Goal: Task Accomplishment & Management: Use online tool/utility

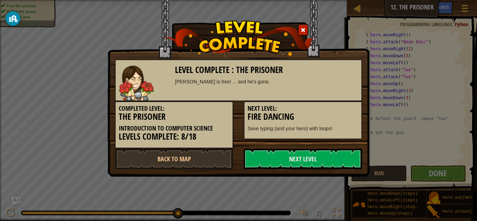
scroll to position [3, 0]
click at [312, 156] on link "Next Level" at bounding box center [303, 158] width 118 height 21
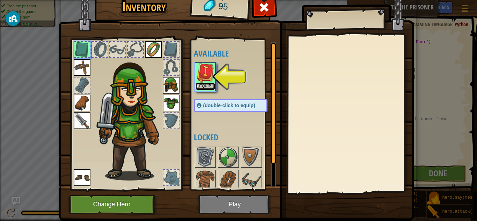
click at [205, 83] on button "Equip" at bounding box center [205, 86] width 20 height 7
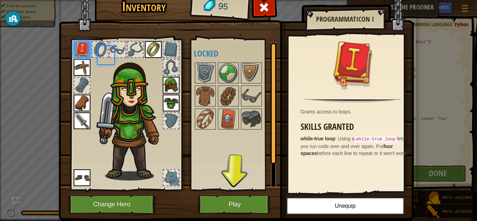
click at [205, 1] on body "Map Introduction to Computer Science 12. The Prisoner Game Menu Done Hints Ask …" at bounding box center [238, 0] width 477 height 1
click at [243, 196] on button "Play" at bounding box center [234, 204] width 73 height 19
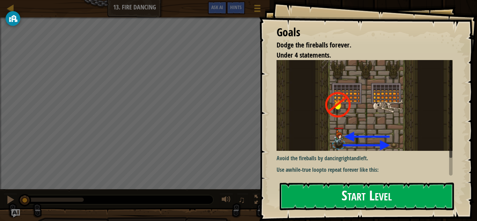
click at [321, 188] on button "Start Level" at bounding box center [367, 197] width 174 height 28
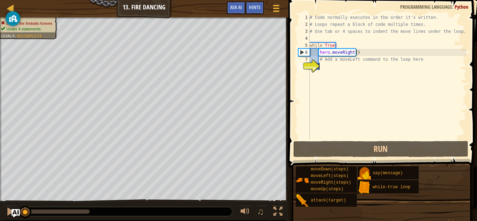
click at [355, 72] on div "# Code normally executes in the order it's written. # Loops repeat a block of c…" at bounding box center [387, 84] width 158 height 140
drag, startPoint x: 336, startPoint y: 64, endPoint x: 314, endPoint y: 64, distance: 22.3
click at [314, 64] on div "1 2 3 4 5 6 7 8 # Code normally executes in the order it's written. # Loops rep…" at bounding box center [382, 77] width 170 height 126
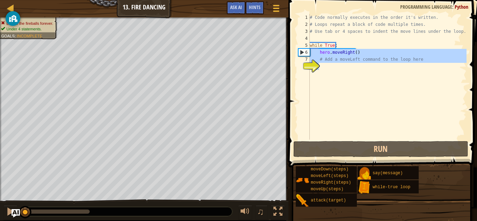
drag, startPoint x: 314, startPoint y: 64, endPoint x: 314, endPoint y: 52, distance: 11.5
click at [314, 52] on div "1 2 3 4 5 6 7 8 # Code normally executes in the order it's written. # Loops rep…" at bounding box center [382, 77] width 170 height 126
drag, startPoint x: 314, startPoint y: 52, endPoint x: 390, endPoint y: 103, distance: 91.6
click at [390, 103] on div "# Code normally executes in the order it's written. # Loops repeat a block of c…" at bounding box center [387, 84] width 158 height 140
type textarea "# Add a moveLeft command to the loop here"
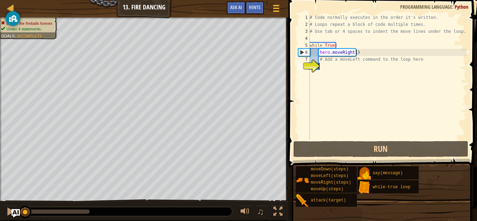
click at [390, 103] on div "# Code normally executes in the order it's written. # Loops repeat a block of c…" at bounding box center [387, 84] width 158 height 140
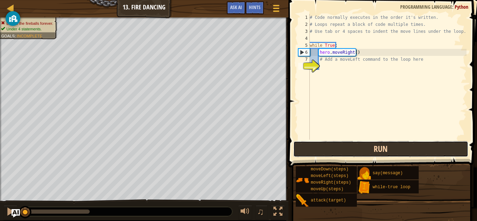
click at [341, 153] on button "Run" at bounding box center [380, 149] width 175 height 16
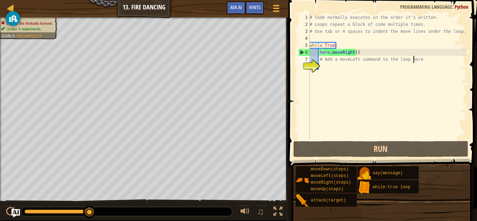
click at [413, 58] on div "# Code normally executes in the order it's written. # Loops repeat a block of c…" at bounding box center [387, 84] width 158 height 140
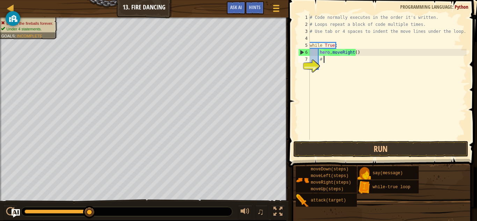
type textarea "#"
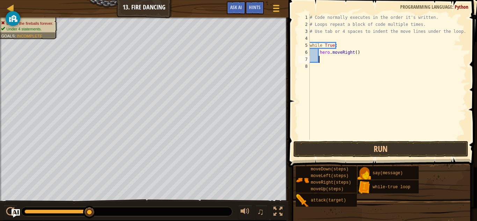
type textarea "h"
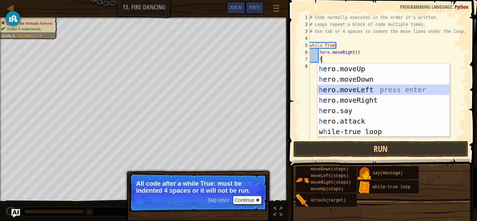
click at [383, 88] on div "h ero.moveUp press enter h ero.moveDown press enter h ero.moveLeft press enter …" at bounding box center [383, 111] width 132 height 94
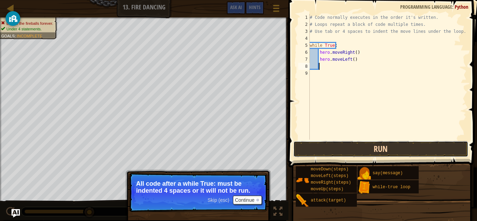
click at [363, 150] on button "Run" at bounding box center [380, 149] width 175 height 16
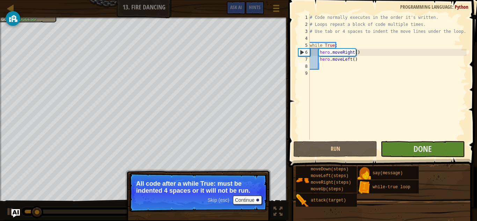
click at [244, 193] on p "All code after a while True: must be indented 4 spaces or it will not be run." at bounding box center [198, 187] width 124 height 14
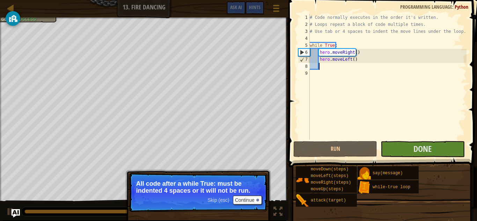
type textarea "h"
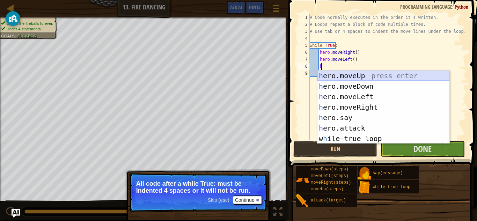
click at [340, 74] on div "h ero.moveUp press enter h ero.moveDown press enter h ero.moveLeft press enter …" at bounding box center [383, 117] width 132 height 94
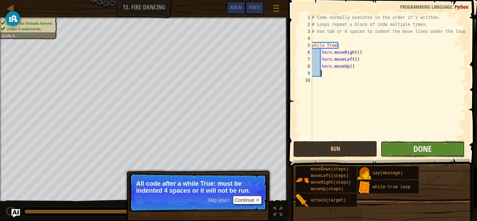
click at [418, 145] on span "Done" at bounding box center [422, 148] width 18 height 11
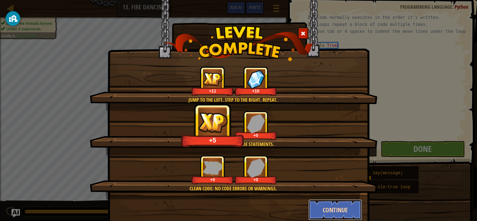
click at [335, 203] on button "Continue" at bounding box center [335, 209] width 54 height 21
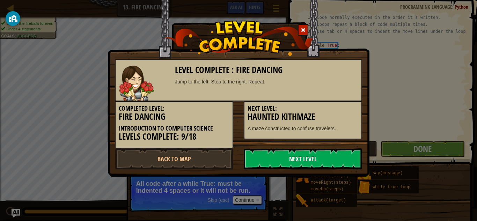
click at [319, 158] on link "Next Level" at bounding box center [303, 158] width 118 height 21
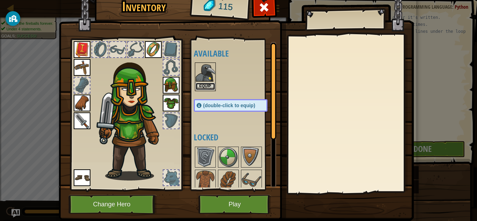
click at [198, 85] on button "Equip" at bounding box center [205, 86] width 20 height 7
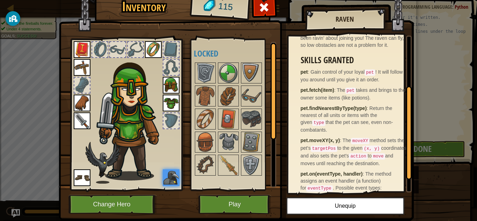
scroll to position [81, 0]
click at [367, 75] on code "pet" at bounding box center [369, 72] width 11 height 6
click at [201, 90] on img at bounding box center [205, 96] width 20 height 20
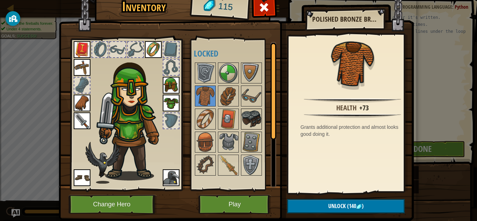
click at [246, 118] on img at bounding box center [252, 119] width 20 height 20
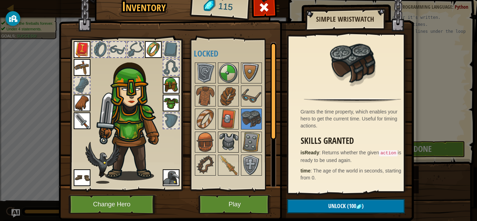
click at [230, 136] on img at bounding box center [228, 142] width 20 height 20
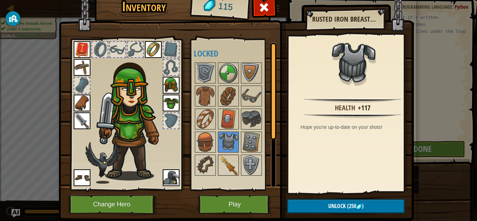
click at [220, 155] on div at bounding box center [228, 165] width 21 height 21
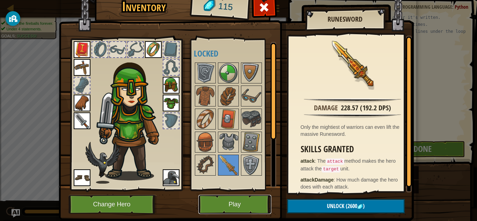
click at [228, 206] on button "Play" at bounding box center [234, 204] width 73 height 19
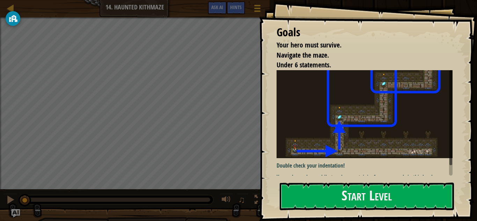
scroll to position [6, 0]
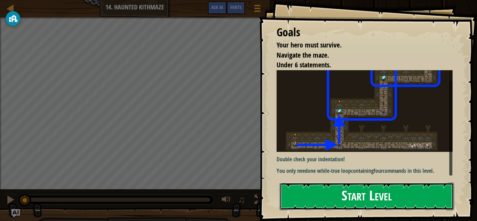
click at [321, 203] on button "Start Level" at bounding box center [367, 197] width 174 height 28
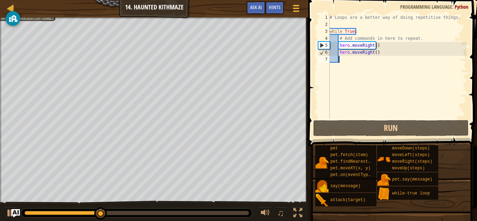
type textarea "h"
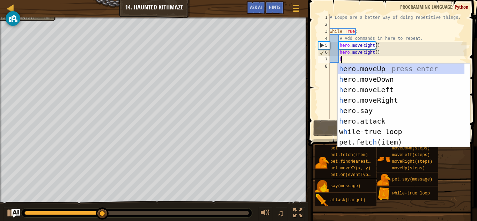
scroll to position [3, 1]
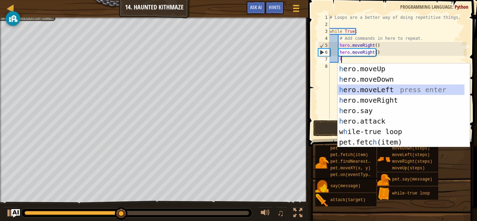
click at [386, 86] on div "h ero.moveUp press enter h ero.moveDown press enter h ero.moveLeft press enter …" at bounding box center [400, 116] width 127 height 105
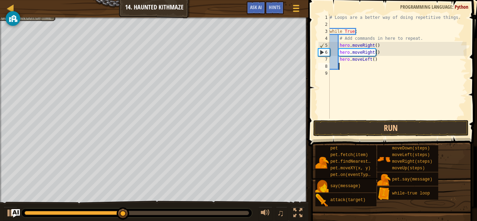
scroll to position [3, 0]
type textarea "h"
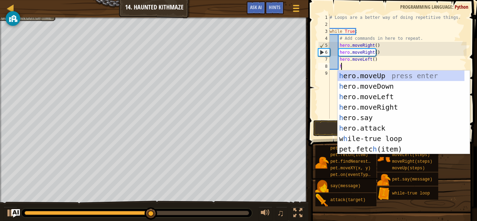
scroll to position [3, 1]
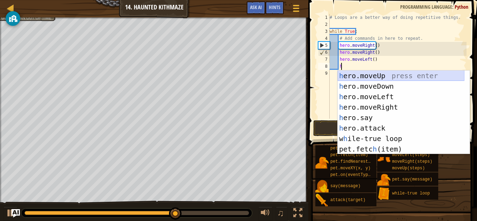
click at [377, 73] on div "h ero.moveUp press enter h ero.moveDown press enter h ero.moveLeft press enter …" at bounding box center [400, 122] width 127 height 105
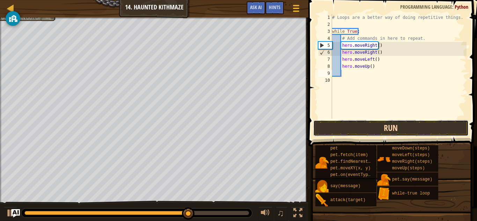
click at [368, 125] on button "Run" at bounding box center [390, 128] width 155 height 16
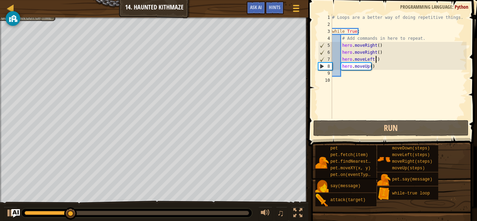
click at [377, 58] on div "# Loops are a better way of doing repetitive things. while True : # Add command…" at bounding box center [399, 73] width 136 height 119
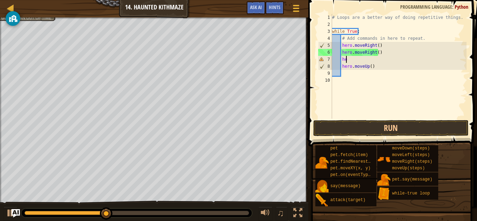
type textarea "h"
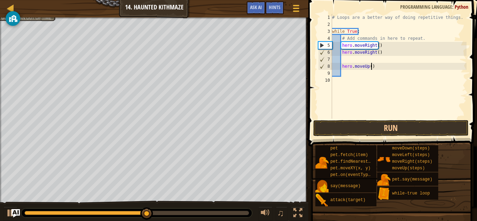
click at [383, 67] on div "# Loops are a better way of doing repetitive things. while True : # Add command…" at bounding box center [399, 73] width 136 height 119
type textarea "h"
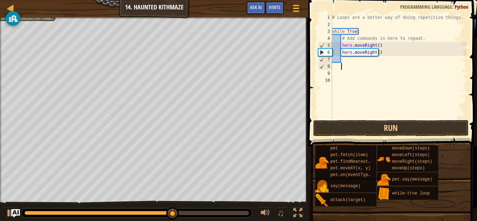
scroll to position [3, 0]
click at [369, 132] on button "Run" at bounding box center [390, 128] width 155 height 16
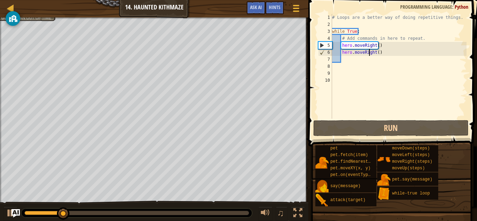
click at [368, 54] on div "# Loops are a better way of doing repetitive things. while True : # Add command…" at bounding box center [399, 73] width 136 height 119
click at [381, 53] on div "# Loops are a better way of doing repetitive things. while True : # Add command…" at bounding box center [399, 73] width 136 height 119
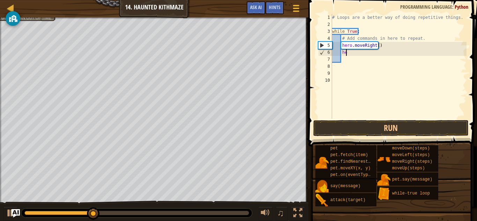
type textarea "h"
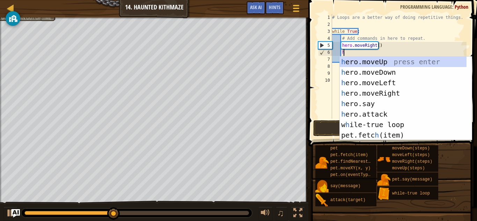
scroll to position [3, 1]
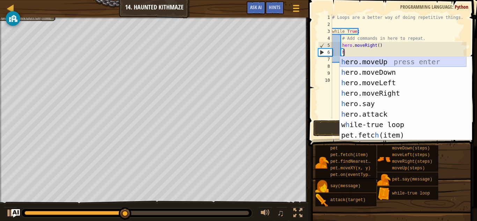
click at [378, 58] on div "h ero.moveUp press enter h ero.moveDown press enter h ero.moveLeft press enter …" at bounding box center [403, 109] width 127 height 105
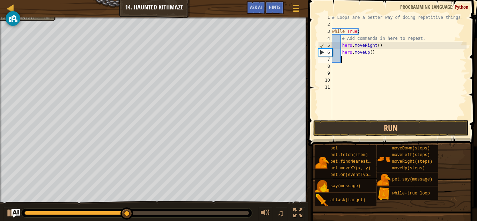
scroll to position [3, 0]
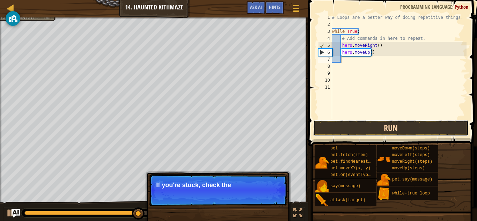
click at [351, 129] on button "Run" at bounding box center [390, 128] width 155 height 16
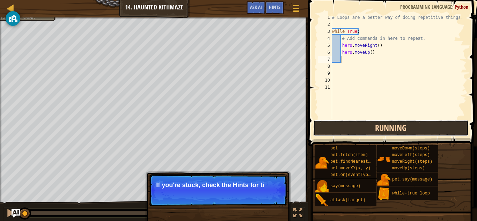
click at [351, 129] on button "Running" at bounding box center [390, 128] width 155 height 16
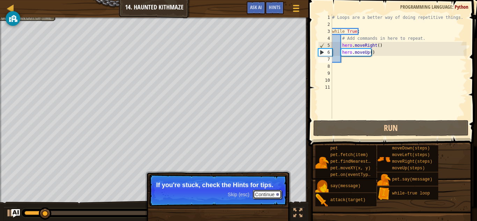
click at [269, 192] on button "Continue" at bounding box center [267, 194] width 29 height 9
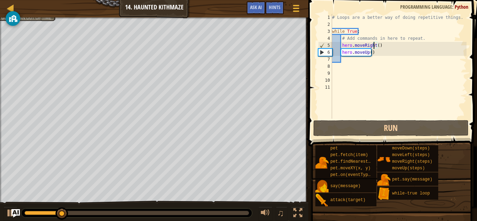
click at [374, 45] on div "# Loops are a better way of doing repetitive things. while True : # Add command…" at bounding box center [399, 73] width 136 height 119
click at [375, 47] on div "# Loops are a better way of doing repetitive things. while True : # Add command…" at bounding box center [399, 73] width 136 height 119
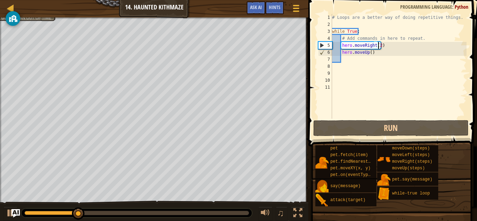
scroll to position [3, 4]
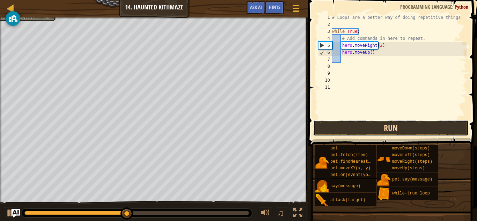
click at [352, 128] on button "Run" at bounding box center [390, 128] width 155 height 16
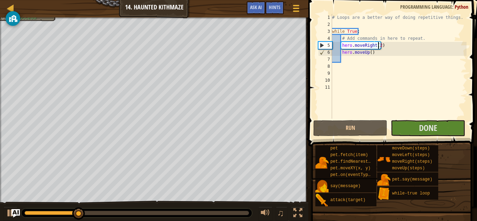
click at [368, 51] on div "# Loops are a better way of doing repetitive things. while True : # Add command…" at bounding box center [399, 73] width 136 height 119
type textarea "hero.moveUp(2)"
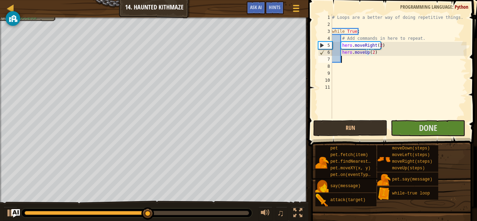
click at [350, 61] on div "# Loops are a better way of doing repetitive things. while True : # Add command…" at bounding box center [399, 73] width 136 height 119
click at [370, 129] on button "Run" at bounding box center [350, 128] width 74 height 16
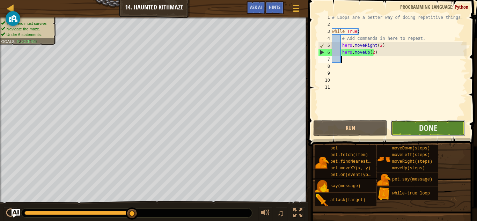
click at [446, 131] on button "Done" at bounding box center [428, 128] width 74 height 16
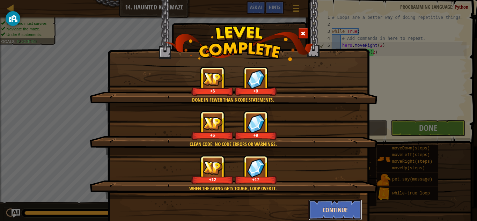
click at [336, 210] on button "Continue" at bounding box center [335, 209] width 54 height 21
click at [336, 210] on div "Done in fewer than 6 code statements. +6 +9 Clean code: no code errors or warni…" at bounding box center [238, 110] width 477 height 221
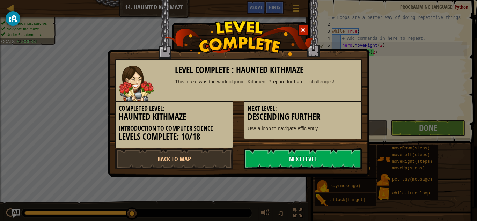
click at [303, 157] on link "Next Level" at bounding box center [303, 158] width 118 height 21
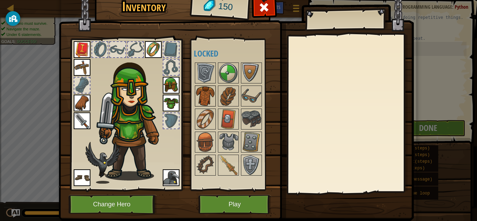
click at [202, 94] on img at bounding box center [205, 96] width 20 height 20
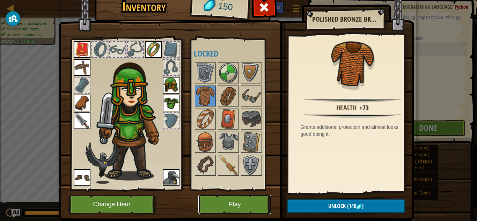
click at [235, 200] on button "Play" at bounding box center [234, 204] width 73 height 19
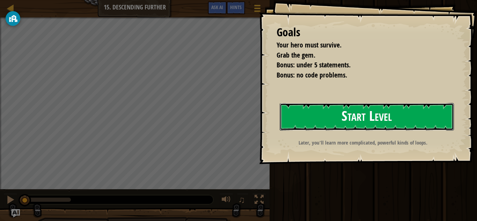
click at [380, 105] on button "Start Level" at bounding box center [367, 117] width 174 height 28
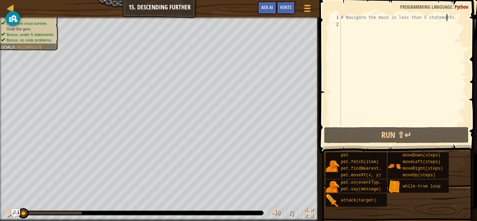
click at [451, 17] on div "# Navigate the maze in less than 5 statements." at bounding box center [402, 77] width 127 height 126
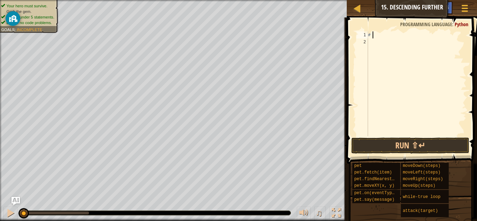
type textarea "#"
type textarea "h"
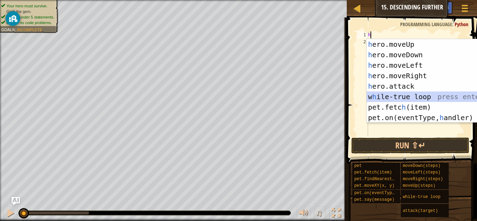
click at [433, 101] on div "h ero.moveUp press enter h ero.moveDown press enter h ero.moveLeft press enter …" at bounding box center [432, 91] width 132 height 105
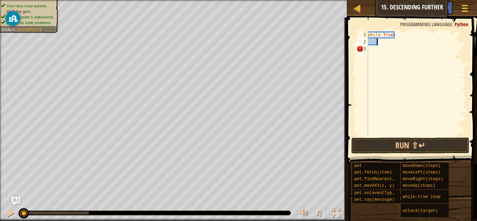
type textarea "h"
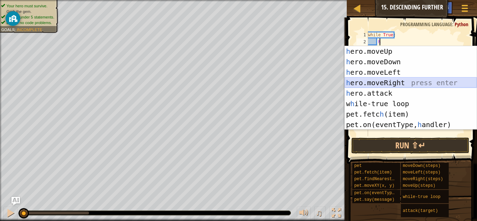
drag, startPoint x: 419, startPoint y: 84, endPoint x: 407, endPoint y: 80, distance: 12.8
click at [407, 80] on div "h ero.moveUp press enter h ero.moveDown press enter h ero.moveLeft press enter …" at bounding box center [410, 98] width 132 height 105
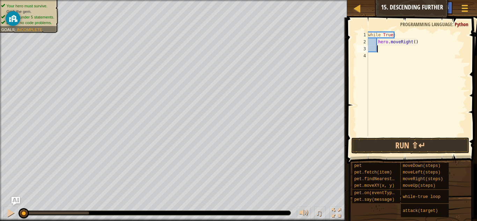
scroll to position [3, 0]
click at [407, 80] on div "while True : hero . moveRight ( )" at bounding box center [416, 90] width 100 height 119
click at [413, 43] on div "while True : hero . moveRight ( )" at bounding box center [416, 90] width 100 height 119
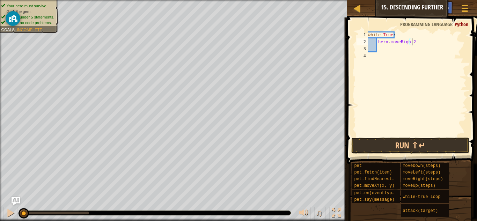
scroll to position [3, 3]
click at [409, 43] on div "while True : hero . moveRight2" at bounding box center [416, 90] width 100 height 119
click at [416, 42] on div "while True : hero . moveRight ( 2" at bounding box center [416, 90] width 100 height 119
type textarea "hero.moveRight(2)"
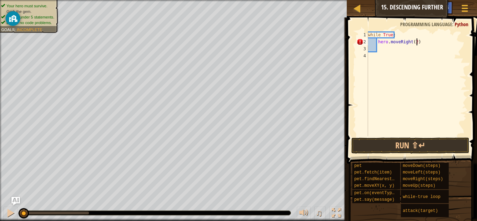
scroll to position [3, 4]
click at [378, 49] on div "while True : hero . moveRight ( 2 )" at bounding box center [416, 90] width 100 height 119
type textarea "h"
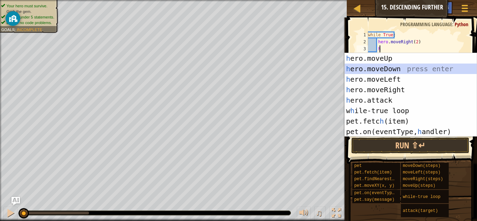
click at [380, 67] on div "h ero.moveUp press enter h ero.moveDown press enter h ero.moveLeft press enter …" at bounding box center [410, 105] width 132 height 105
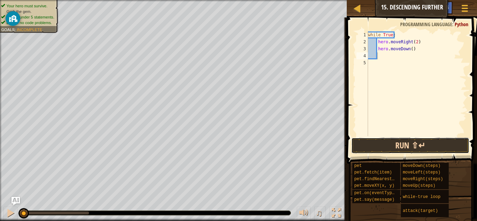
click at [403, 144] on button "Run ⇧↵" at bounding box center [410, 146] width 118 height 16
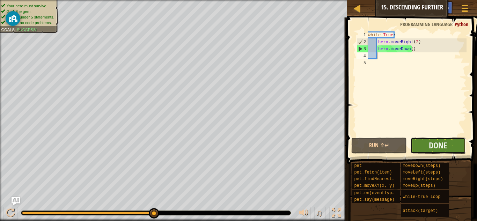
click at [455, 144] on button "Done" at bounding box center [437, 146] width 55 height 16
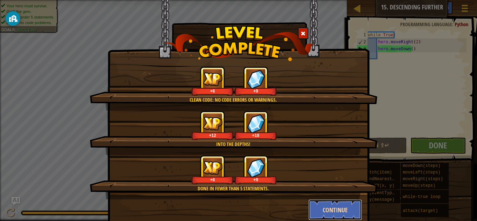
click at [319, 202] on button "Continue" at bounding box center [335, 209] width 54 height 21
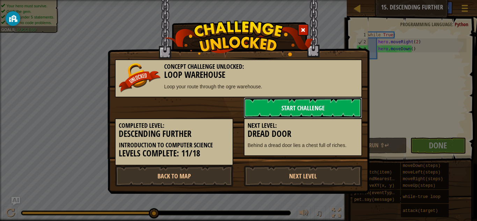
click at [282, 98] on link "Start Challenge" at bounding box center [303, 107] width 118 height 21
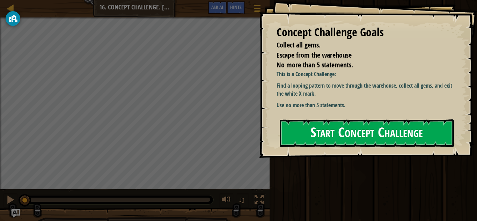
click at [361, 135] on button "Start Concept Challenge" at bounding box center [367, 133] width 174 height 28
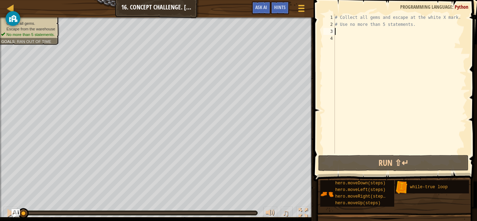
click at [420, 30] on div "# Collect all gems and escape at the white X mark. # Use no more than 5 stateme…" at bounding box center [399, 91] width 133 height 154
click at [409, 25] on div "# Collect all gems and escape at the white X mark. # Use no more than 5 stateme…" at bounding box center [399, 91] width 133 height 154
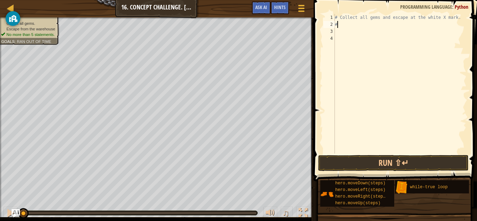
type textarea "#"
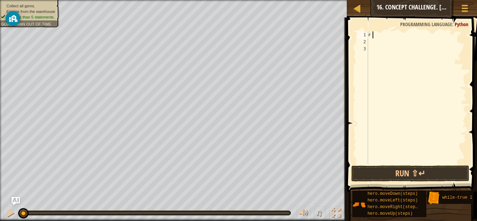
type textarea "#"
type textarea "h"
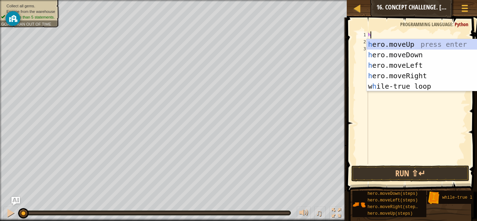
scroll to position [3, 0]
click at [406, 44] on div "h ero.moveUp press enter h ero.moveDown press enter h ero.moveLeft press enter …" at bounding box center [432, 75] width 132 height 73
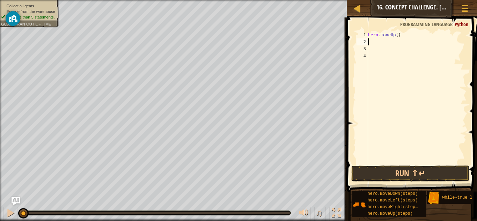
type textarea "h"
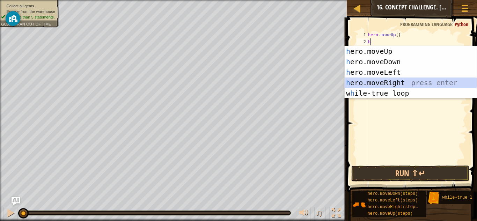
click at [407, 81] on div "h ero.moveUp press enter h ero.moveDown press enter h ero.moveLeft press enter …" at bounding box center [410, 82] width 132 height 73
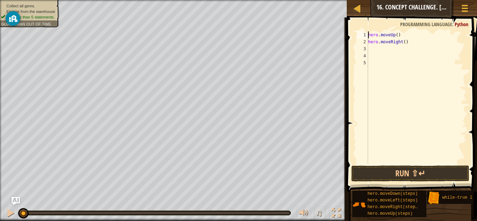
click at [369, 34] on div "hero . moveUp ( ) hero . moveRight ( )" at bounding box center [416, 104] width 100 height 147
click at [403, 41] on div "hero . moveUp ( ) hero . moveRight ( )" at bounding box center [416, 104] width 100 height 147
type textarea "h"
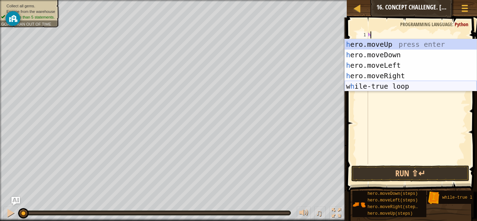
click at [392, 85] on div "h ero.moveUp press enter h ero.moveDown press enter h ero.moveLeft press enter …" at bounding box center [410, 75] width 132 height 73
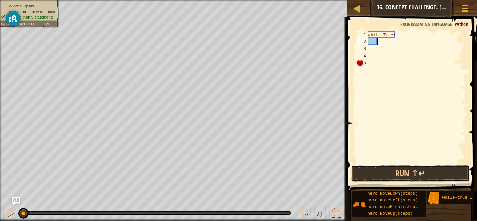
type textarea "h"
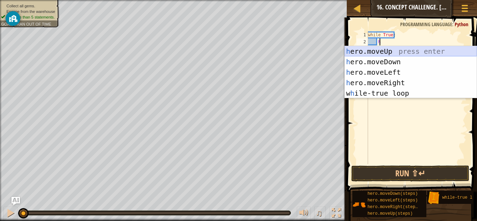
click at [390, 50] on div "h ero.moveUp press enter h ero.moveDown press enter h ero.moveLeft press enter …" at bounding box center [410, 82] width 132 height 73
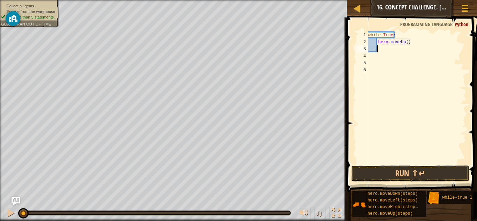
type textarea "h"
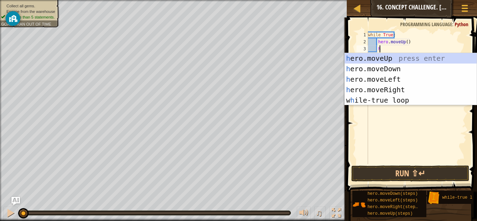
scroll to position [3, 1]
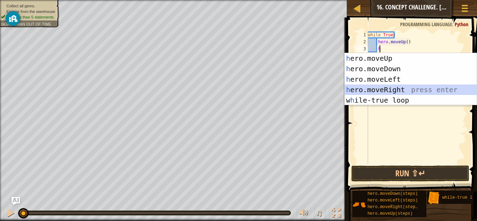
click at [407, 88] on div "h ero.moveUp press enter h ero.moveDown press enter h ero.moveLeft press enter …" at bounding box center [410, 89] width 132 height 73
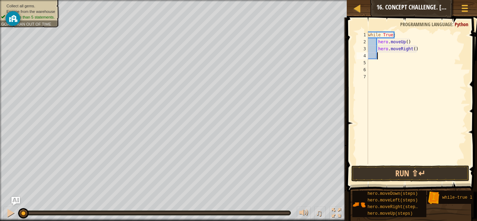
scroll to position [3, 0]
click at [411, 46] on div "while True : hero . moveUp ( ) hero . moveRight ( )" at bounding box center [416, 104] width 100 height 147
click at [389, 169] on button "Run ⇧↵" at bounding box center [410, 173] width 118 height 16
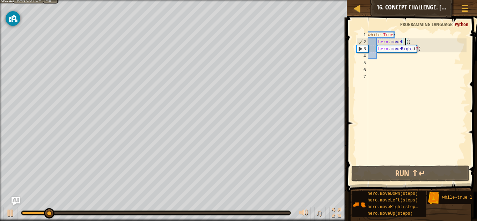
click at [404, 39] on div "while True : hero . moveUp ( ) hero . moveRight ( 2 )" at bounding box center [416, 104] width 100 height 147
type textarea "hero.moveUp(2)"
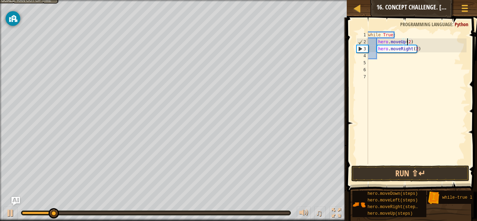
scroll to position [3, 3]
click at [388, 62] on div "while True : hero . moveUp ( 2 ) hero . moveRight ( 2 )" at bounding box center [416, 104] width 100 height 147
type textarea "h"
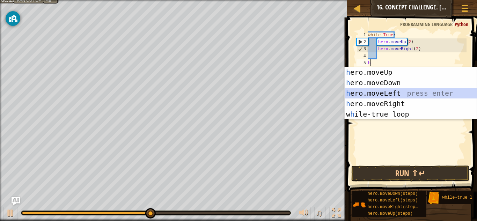
click at [407, 94] on div "h ero.moveUp press enter h ero.moveDown press enter h ero.moveLeft press enter …" at bounding box center [410, 103] width 132 height 73
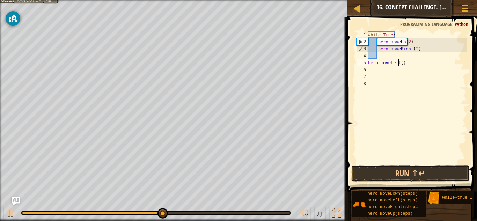
click at [399, 63] on div "while True : hero . moveUp ( 2 ) hero . moveRight ( 2 ) hero . moveLeft ( )" at bounding box center [416, 104] width 100 height 147
click at [400, 63] on div "while True : hero . moveUp ( 2 ) hero . moveRight ( 2 ) hero . moveLeft ( )" at bounding box center [416, 104] width 100 height 147
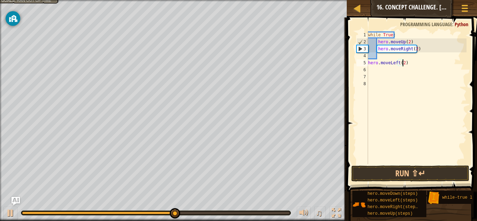
scroll to position [3, 3]
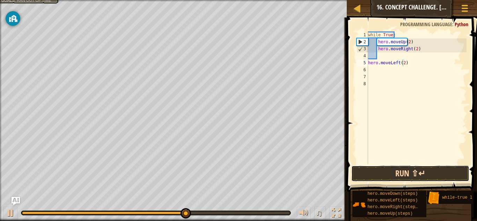
click at [395, 173] on button "Run ⇧↵" at bounding box center [410, 173] width 118 height 16
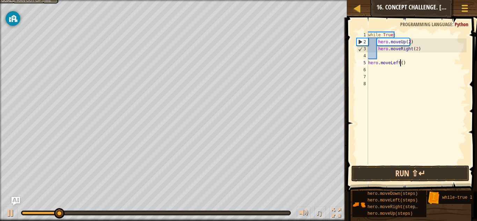
scroll to position [3, 2]
click at [402, 64] on div "while True : hero . moveUp ( 2 ) hero . moveRight ( 2 ) hero . moveLeft ( )" at bounding box center [416, 104] width 100 height 147
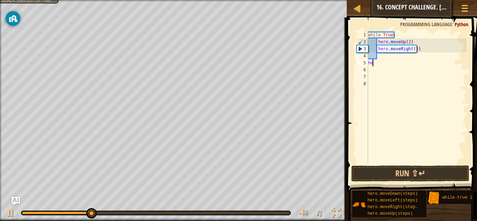
scroll to position [3, 0]
type textarea "h"
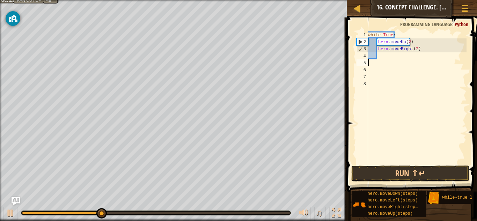
type textarea "h"
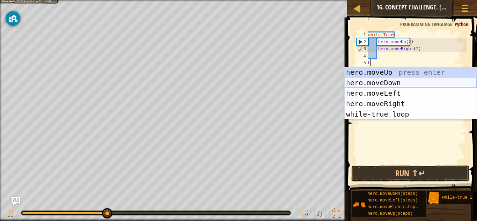
click at [399, 79] on div "h ero.moveUp press enter h ero.moveDown press enter h ero.moveLeft press enter …" at bounding box center [410, 103] width 132 height 73
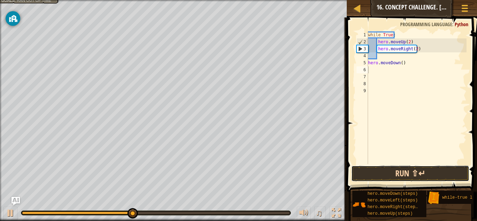
click at [396, 167] on button "Run ⇧↵" at bounding box center [410, 173] width 118 height 16
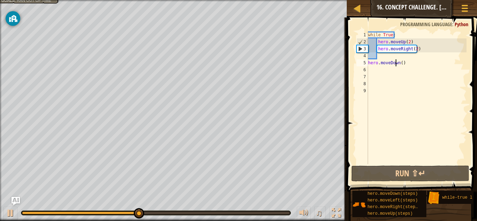
click at [395, 62] on div "while True : hero . moveUp ( 2 ) hero . moveRight ( 2 ) hero . moveDown ( )" at bounding box center [416, 104] width 100 height 147
type textarea "hero.moveDown()"
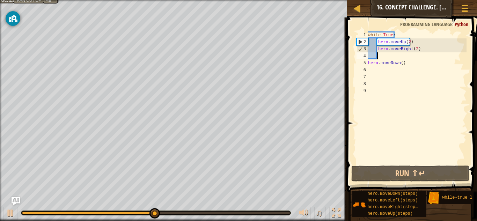
click at [381, 54] on div "while True : hero . moveUp ( 2 ) hero . moveRight ( 2 ) hero . moveDown ( )" at bounding box center [416, 104] width 100 height 147
click at [408, 61] on div "while True : hero . moveUp ( 2 ) hero . moveRight ( 2 ) hero . moveDown ( )" at bounding box center [416, 104] width 100 height 147
type textarea "hero.moveDown()"
click at [377, 55] on div "while True : hero . moveUp ( 2 ) hero . moveRight ( 2 ) hero . moveDown ( )" at bounding box center [416, 104] width 100 height 147
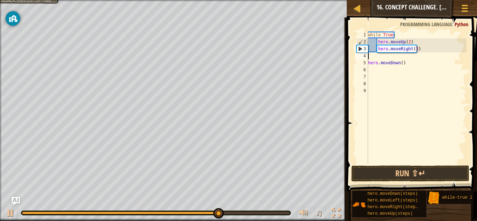
type textarea "h"
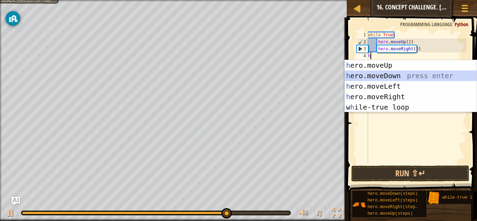
click at [410, 79] on div "h ero.moveUp press enter h ero.moveDown press enter h ero.moveLeft press enter …" at bounding box center [410, 96] width 132 height 73
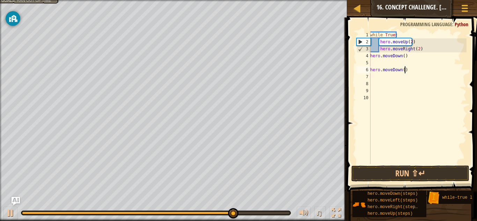
click at [407, 70] on div "while True : hero . moveUp ( 2 ) hero . moveRight ( 2 ) hero . moveDown ( ) her…" at bounding box center [418, 104] width 98 height 147
type textarea "h"
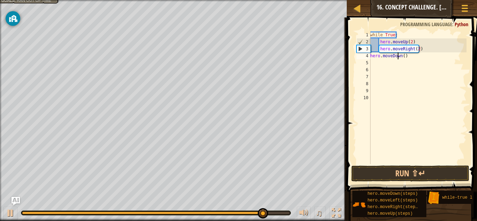
click at [398, 58] on div "while True : hero . moveUp ( 2 ) hero . moveRight ( 2 ) hero . moveDown ( )" at bounding box center [418, 104] width 98 height 147
click at [416, 169] on button "Run ⇧↵" at bounding box center [410, 173] width 118 height 16
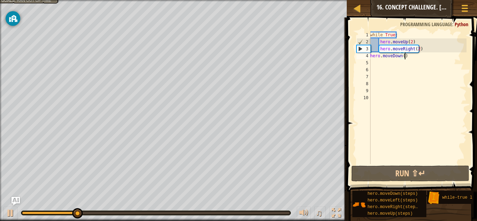
click at [409, 56] on div "while True : hero . moveUp ( 2 ) hero . moveRight ( 2 ) hero . moveDown ( )" at bounding box center [418, 104] width 98 height 147
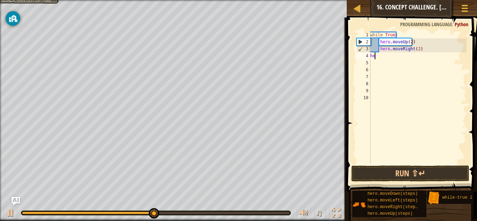
type textarea "h"
click at [416, 48] on div "while True : hero . moveUp ( 2 ) hero . moveRight ( 2 )" at bounding box center [418, 104] width 98 height 147
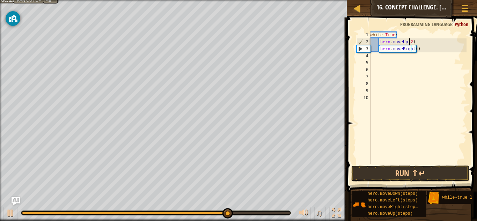
click at [410, 43] on div "while True : hero . moveUp ( 2 ) hero . moveRight ( )" at bounding box center [418, 104] width 98 height 147
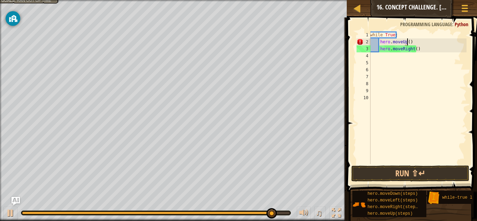
scroll to position [3, 3]
click at [379, 48] on div "while True : hero . moveUp ( ) hero . moveRight ( )" at bounding box center [418, 104] width 98 height 147
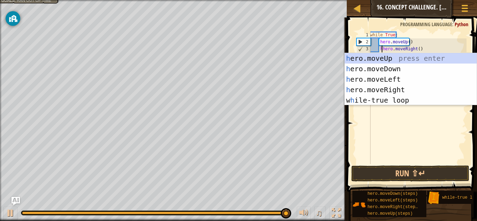
scroll to position [3, 1]
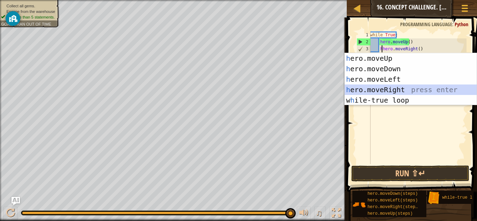
click at [401, 86] on div "h ero.moveUp press enter h ero.moveDown press enter h ero.moveLeft press enter …" at bounding box center [410, 89] width 132 height 73
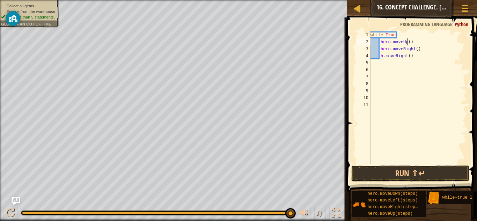
click at [408, 42] on div "while True : hero . moveUp ( ) hero . moveRight ( ) h . moveRight ( )" at bounding box center [417, 104] width 97 height 147
click at [410, 40] on div "while True : hero . moveUp ( ) hero . moveRight ( ) h . moveRight ( )" at bounding box center [417, 104] width 97 height 147
type textarea "hero.moveUp()"
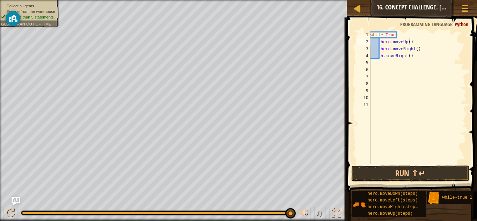
scroll to position [3, 0]
type textarea "h"
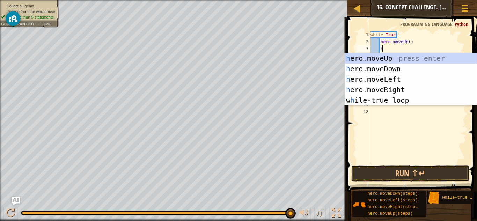
scroll to position [3, 1]
click at [392, 60] on div "h ero.moveUp press enter h ero.moveDown press enter h ero.moveLeft press enter …" at bounding box center [410, 89] width 132 height 73
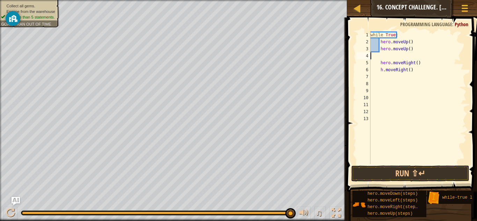
scroll to position [3, 0]
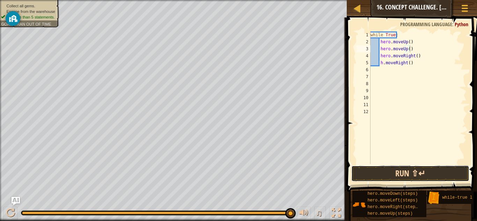
click at [394, 169] on button "Run ⇧↵" at bounding box center [410, 173] width 118 height 16
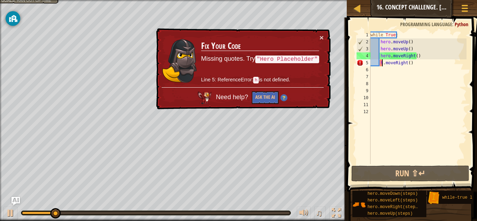
click at [383, 63] on div "while True : hero . moveUp ( ) hero . moveUp ( ) hero . moveRight ( ) h . moveR…" at bounding box center [417, 104] width 97 height 147
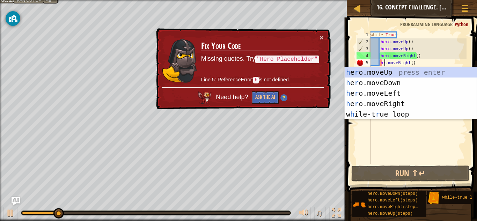
scroll to position [3, 1]
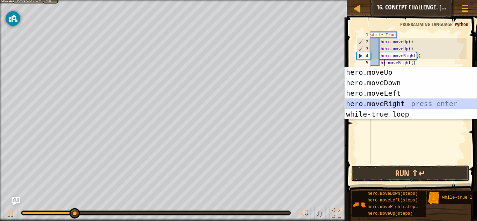
click at [415, 104] on div "h e r o.moveUp press enter h e r o.moveDown press enter h e r o.moveLeft press …" at bounding box center [410, 103] width 132 height 73
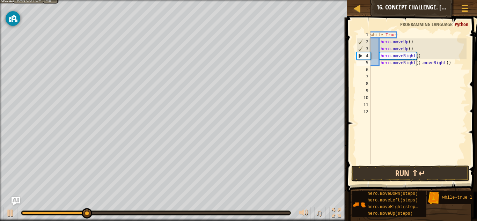
type textarea "hero.moveRight().moveRight()"
click at [399, 177] on button "Run ⇧↵" at bounding box center [410, 173] width 118 height 16
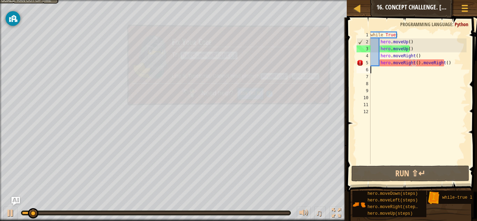
click at [451, 67] on div "while True : hero . moveUp ( ) hero . moveUp ( ) hero . moveRight ( ) hero . mo…" at bounding box center [417, 104] width 97 height 147
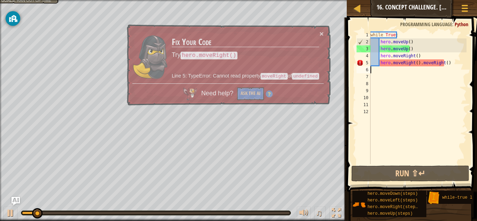
scroll to position [3, 0]
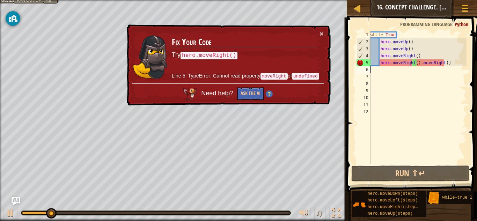
click at [451, 67] on div "while True : hero . moveUp ( ) hero . moveUp ( ) hero . moveRight ( ) hero . mo…" at bounding box center [417, 104] width 97 height 147
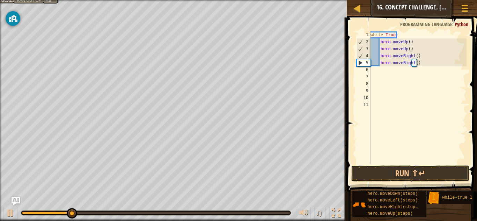
scroll to position [3, 4]
type textarea "hero.moveRight()"
click at [386, 171] on button "Run ⇧↵" at bounding box center [410, 173] width 118 height 16
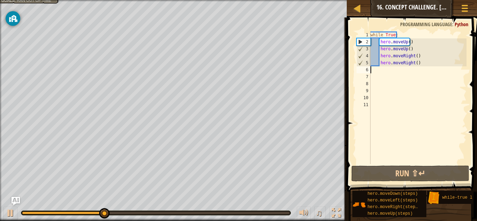
click at [386, 69] on div "while True : hero . moveUp ( ) hero . moveUp ( ) hero . moveRight ( ) hero . mo…" at bounding box center [417, 104] width 97 height 147
type textarea "h"
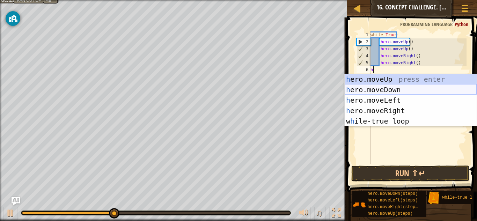
click at [387, 87] on div "h ero.moveUp press enter h ero.moveDown press enter h ero.moveLeft press enter …" at bounding box center [410, 110] width 132 height 73
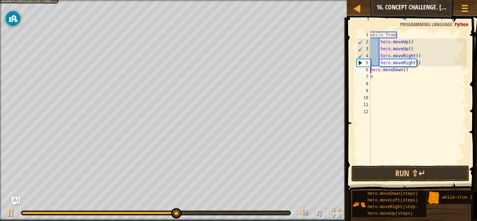
click at [371, 70] on div "while True : hero . moveUp ( ) hero . moveUp ( ) hero . moveRight ( ) hero . mo…" at bounding box center [417, 104] width 97 height 147
click at [411, 70] on div "while True : hero . moveUp ( ) hero . moveUp ( ) hero . moveRight ( ) hero . mo…" at bounding box center [417, 104] width 97 height 147
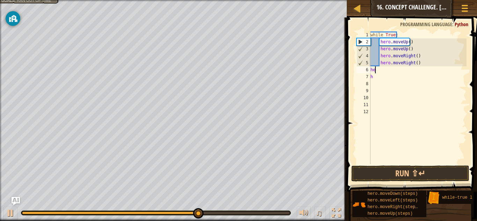
type textarea "h"
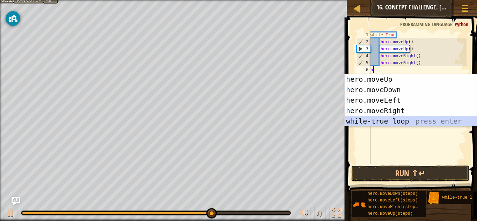
click at [393, 117] on div "h ero.moveUp press enter h ero.moveDown press enter h ero.moveLeft press enter …" at bounding box center [410, 110] width 132 height 73
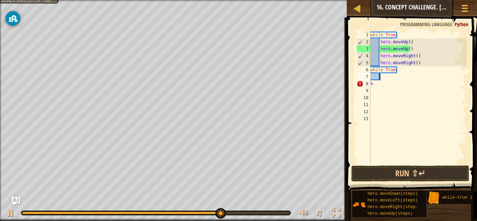
click at [388, 80] on div "while True : hero . moveUp ( ) hero . moveUp ( ) hero . moveRight ( ) hero . mo…" at bounding box center [417, 104] width 97 height 147
type textarea "h"
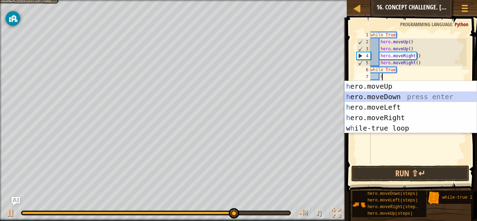
click at [386, 94] on div "h ero.moveUp press enter h ero.moveDown press enter h ero.moveLeft press enter …" at bounding box center [410, 117] width 132 height 73
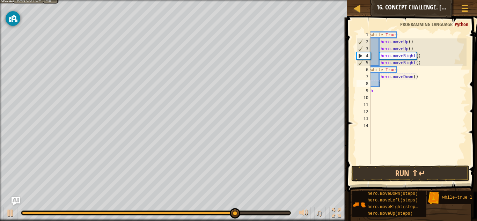
scroll to position [3, 0]
type textarea "h"
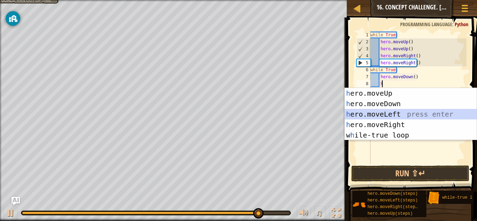
click at [402, 114] on div "h ero.moveUp press enter h ero.moveDown press enter h ero.moveLeft press enter …" at bounding box center [410, 124] width 132 height 73
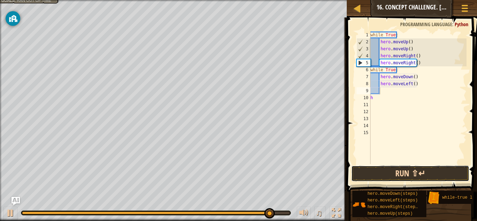
click at [404, 175] on button "Run ⇧↵" at bounding box center [410, 173] width 118 height 16
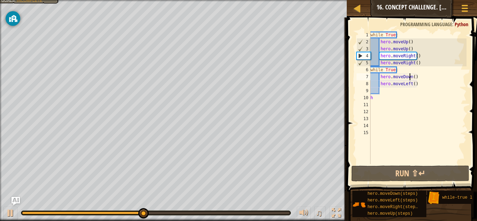
click at [409, 74] on div "while True : hero . moveUp ( ) hero . moveUp ( ) hero . moveRight ( ) hero . mo…" at bounding box center [417, 104] width 97 height 147
click at [423, 76] on div "while True : hero . moveUp ( ) hero . moveUp ( ) hero . moveRight ( ) hero . mo…" at bounding box center [417, 104] width 97 height 147
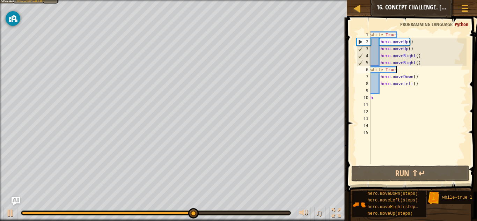
click at [397, 70] on div "while True : hero . moveUp ( ) hero . moveUp ( ) hero . moveRight ( ) hero . mo…" at bounding box center [417, 104] width 97 height 147
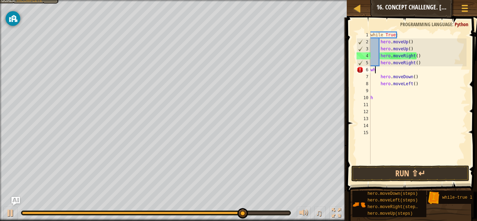
scroll to position [3, 0]
type textarea "w"
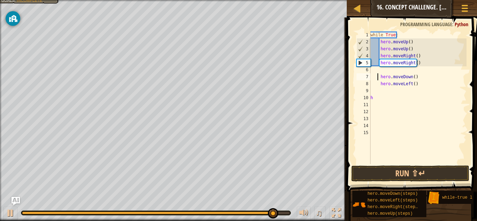
click at [378, 79] on div "while True : hero . moveUp ( ) hero . moveUp ( ) hero . moveRight ( ) hero . mo…" at bounding box center [417, 104] width 97 height 147
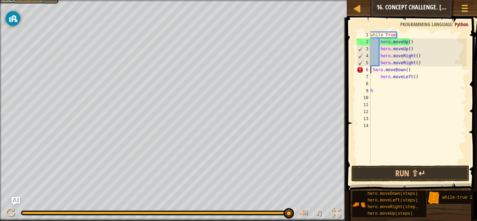
click at [380, 78] on div "while True : hero . moveUp ( ) hero . moveUp ( ) hero . moveRight ( ) hero . mo…" at bounding box center [417, 104] width 97 height 147
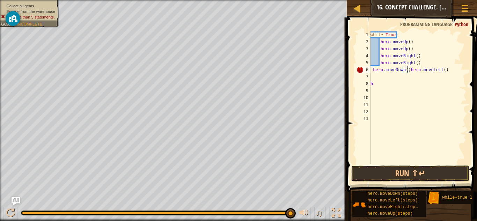
type textarea "hero.moveLeft()"
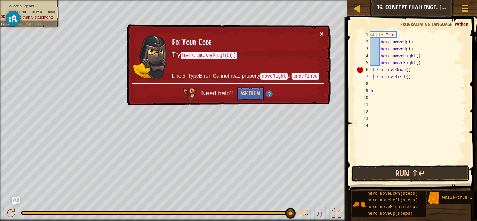
click at [394, 170] on button "Run ⇧↵" at bounding box center [410, 173] width 118 height 16
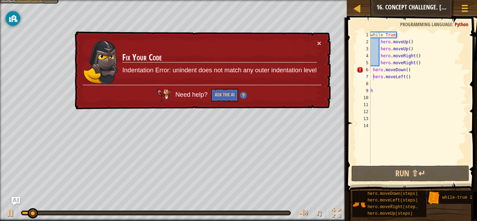
click at [316, 39] on td "Fix Your Code Indentation Error: unindent does not match any outer indentation …" at bounding box center [219, 61] width 195 height 45
click at [464, 1] on button "Game Menu" at bounding box center [464, 9] width 18 height 17
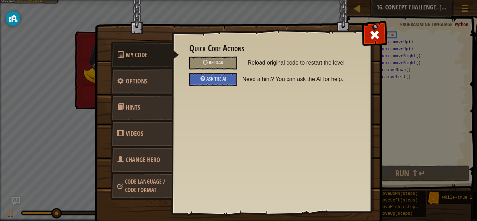
click at [137, 116] on link "Hints" at bounding box center [141, 107] width 62 height 27
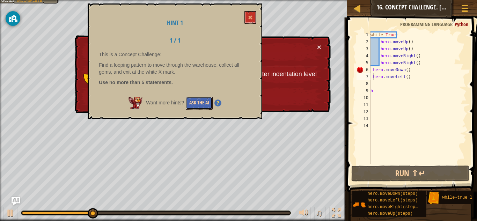
click at [197, 100] on button "Ask the AI" at bounding box center [199, 103] width 27 height 13
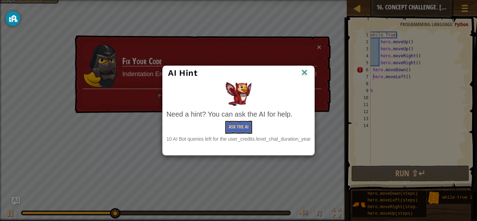
click at [229, 119] on div "Need a hint? You can ask the AI for help. Ask the AI 10 AI Bot queries left for…" at bounding box center [238, 126] width 144 height 34
click at [242, 122] on button "Ask the AI" at bounding box center [238, 127] width 27 height 13
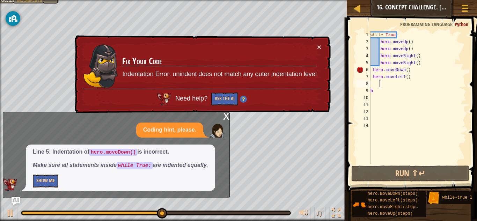
click at [420, 82] on div "while True : hero . moveUp ( ) hero . moveUp ( ) hero . moveRight ( ) hero . mo…" at bounding box center [417, 104] width 97 height 147
click at [414, 72] on div "while True : hero . moveUp ( ) hero . moveUp ( ) hero . moveRight ( ) hero . mo…" at bounding box center [417, 104] width 97 height 147
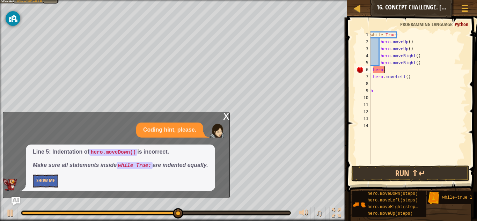
type textarea "h"
click at [410, 76] on div "while True : hero . moveUp ( ) hero . moveUp ( ) hero . moveRight ( ) hero . mo…" at bounding box center [417, 104] width 97 height 147
type textarea "h"
click at [377, 89] on div "while True : hero . moveUp ( ) hero . moveUp ( ) hero . moveRight ( ) hero . mo…" at bounding box center [417, 104] width 97 height 147
type textarea "h"
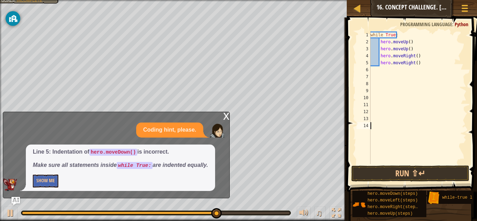
click at [384, 139] on div "while True : hero . moveUp ( ) hero . moveUp ( ) hero . moveRight ( ) hero . mo…" at bounding box center [417, 104] width 97 height 147
click at [41, 183] on button "Show Me" at bounding box center [45, 181] width 25 height 13
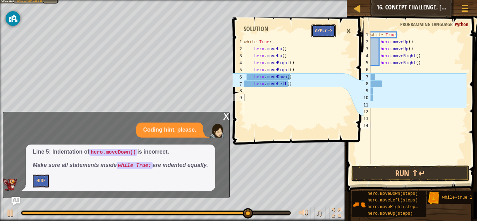
click at [319, 30] on button "Apply =>" at bounding box center [323, 30] width 24 height 13
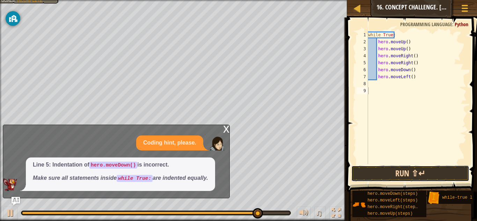
click at [379, 169] on button "Run ⇧↵" at bounding box center [410, 173] width 118 height 16
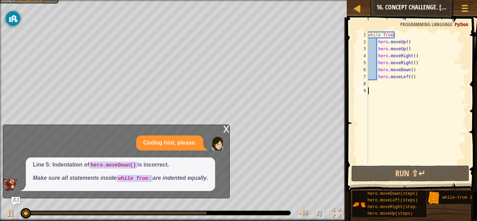
click at [225, 132] on div "x" at bounding box center [226, 128] width 6 height 7
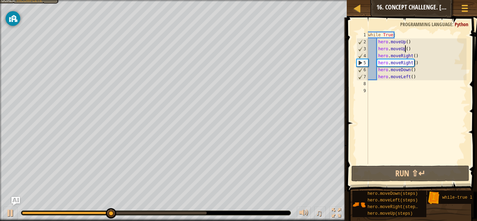
click at [405, 50] on div "while True : hero . moveUp ( ) hero . moveUp ( ) hero . moveRight ( ) hero . mo…" at bounding box center [416, 104] width 100 height 147
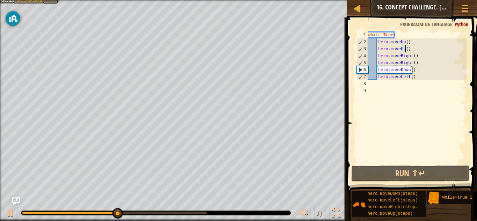
scroll to position [3, 3]
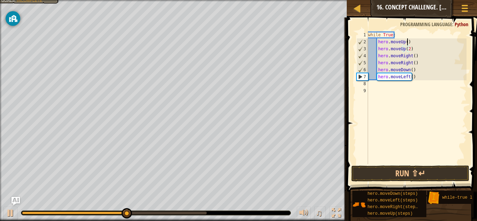
click at [411, 41] on div "while True : hero . moveUp ( ) hero . moveUp ( 2 ) hero . moveRight ( ) hero . …" at bounding box center [416, 104] width 100 height 147
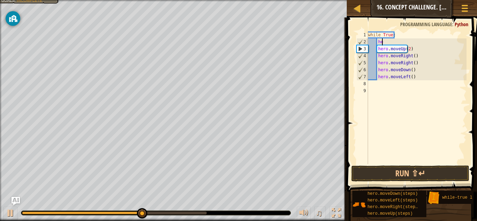
type textarea "h"
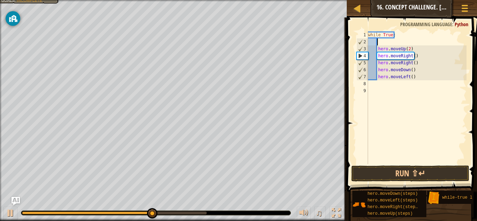
scroll to position [3, 0]
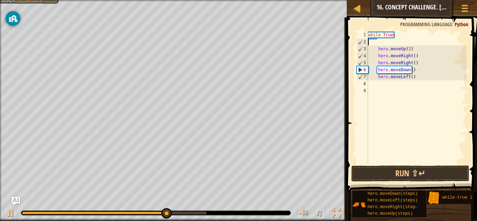
click at [376, 48] on div "while True : hero . moveUp ( 2 ) hero . moveRight ( ) hero . moveRight ( ) hero…" at bounding box center [416, 104] width 100 height 147
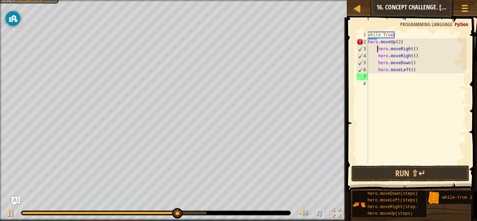
click at [376, 48] on div "while True : hero . moveUp ( 2 ) hero . moveRight ( ) hero . moveRight ( ) hero…" at bounding box center [416, 104] width 100 height 147
click at [377, 55] on div "while True : hero . moveUp ( 2 ) hero . moveRight ( ) hero . moveRight ( ) hero…" at bounding box center [416, 104] width 100 height 147
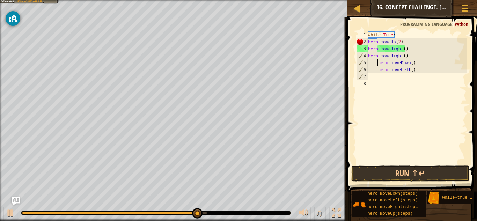
click at [377, 62] on div "while True : hero . moveUp ( 2 ) hero . moveRight ( ) hero . moveRight ( ) hero…" at bounding box center [416, 104] width 100 height 147
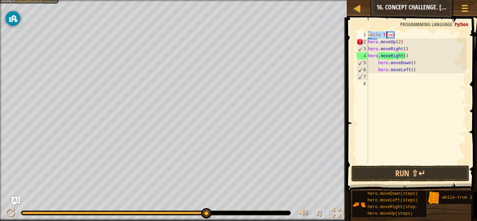
drag, startPoint x: 371, startPoint y: 33, endPoint x: 398, endPoint y: 32, distance: 27.2
click at [398, 32] on div "while True : hero . moveUp ( 2 ) hero . moveRight ( ) hero . moveRight ( ) hero…" at bounding box center [416, 104] width 100 height 147
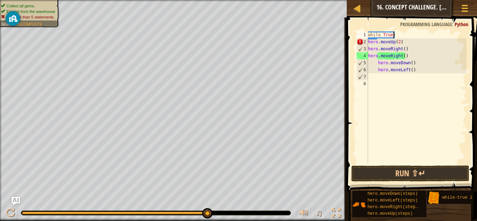
click at [398, 32] on div "while True : hero . moveUp ( 2 ) hero . moveRight ( ) hero . moveRight ( ) hero…" at bounding box center [416, 104] width 100 height 147
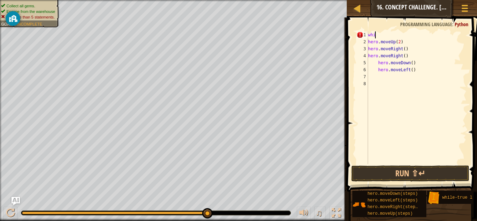
type textarea "w"
click at [418, 72] on div "hero . moveUp ( 2 ) hero . moveRight ( ) hero . moveRight ( ) hero . moveDown (…" at bounding box center [416, 104] width 100 height 147
click at [408, 69] on div "hero . moveUp ( 2 ) hero . moveRight ( ) hero . moveRight ( ) hero . moveDown (…" at bounding box center [416, 104] width 100 height 147
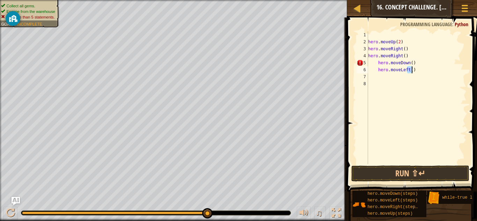
drag, startPoint x: 408, startPoint y: 69, endPoint x: 387, endPoint y: 70, distance: 21.0
click at [387, 70] on div "hero . moveUp ( 2 ) hero . moveRight ( ) hero . moveRight ( ) hero . moveDown (…" at bounding box center [416, 104] width 100 height 147
click at [396, 68] on div "hero . moveUp ( 2 ) hero . moveRight ( ) hero . moveRight ( ) hero . moveDown (…" at bounding box center [416, 104] width 100 height 147
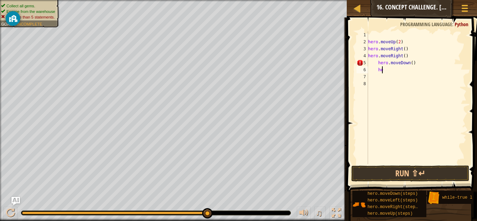
type textarea "h"
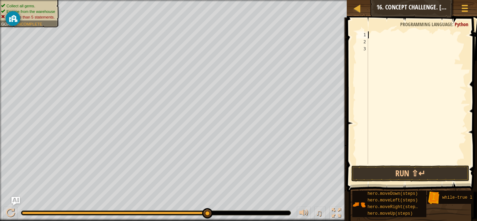
type textarea "h"
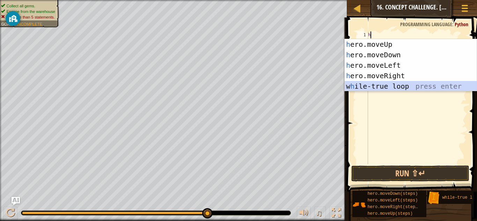
click at [390, 81] on div "h ero.moveUp press enter h ero.moveDown press enter h ero.moveLeft press enter …" at bounding box center [410, 75] width 132 height 73
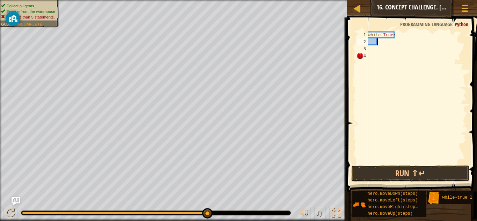
type textarea "h"
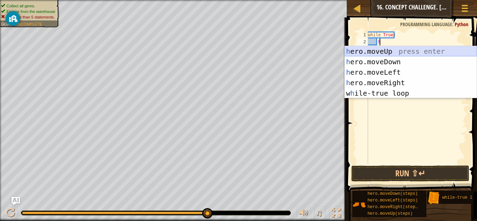
click at [406, 49] on div "h ero.moveUp press enter h ero.moveDown press enter h ero.moveLeft press enter …" at bounding box center [410, 82] width 132 height 73
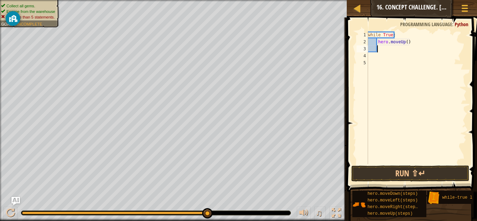
scroll to position [3, 0]
click at [404, 43] on div "while True : hero . moveUp ( )" at bounding box center [416, 104] width 100 height 147
click at [402, 38] on div "while True : hero . moveUp ( 2 )" at bounding box center [416, 104] width 100 height 147
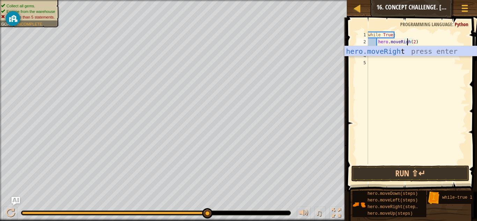
scroll to position [3, 3]
click at [410, 171] on button "Run ⇧↵" at bounding box center [410, 173] width 118 height 16
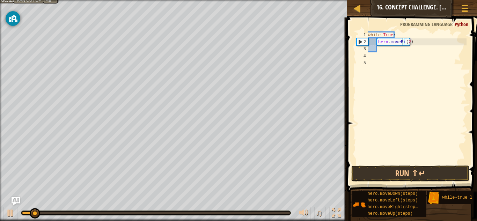
scroll to position [3, 3]
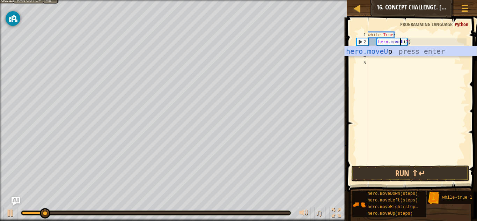
type textarea "hero.moveUp(2)"
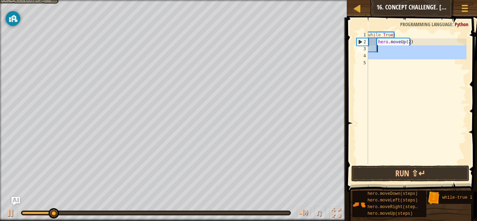
drag, startPoint x: 383, startPoint y: 76, endPoint x: 380, endPoint y: 52, distance: 24.9
click at [380, 52] on div "while True : hero . moveUp ( 2 )" at bounding box center [416, 104] width 100 height 147
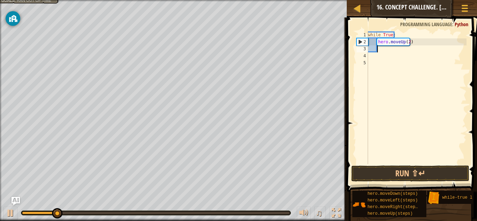
type textarea "h"
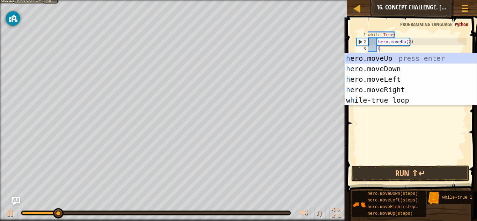
scroll to position [3, 1]
click at [407, 89] on div "h ero.moveUp press enter h ero.moveDown press enter h ero.moveLeft press enter …" at bounding box center [410, 89] width 132 height 73
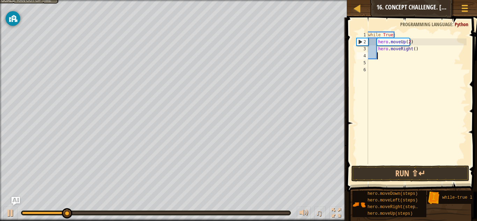
scroll to position [3, 0]
click at [411, 48] on div "while True : hero . moveUp ( 2 ) hero . moveRight ( )" at bounding box center [416, 104] width 100 height 147
type textarea "hero.moveRight(2)"
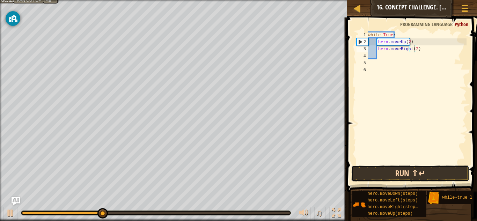
click at [384, 179] on button "Run ⇧↵" at bounding box center [410, 173] width 118 height 16
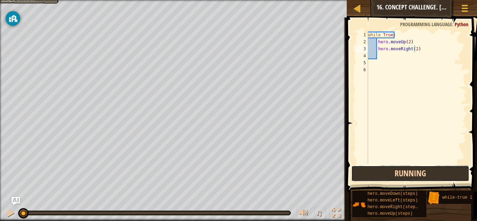
click at [384, 179] on button "Running" at bounding box center [410, 173] width 118 height 16
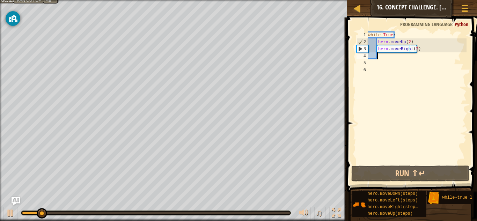
click at [378, 59] on div "while True : hero . moveUp ( 2 ) hero . moveRight ( 2 )" at bounding box center [416, 104] width 100 height 147
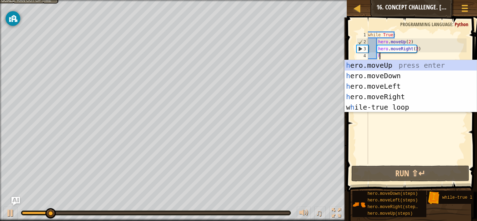
type textarea "h"
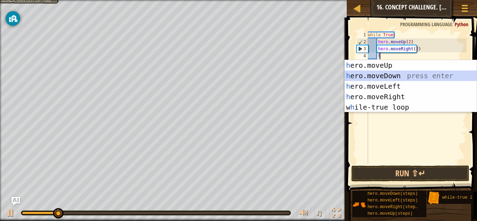
click at [402, 75] on div "h ero.moveUp press enter h ero.moveDown press enter h ero.moveLeft press enter …" at bounding box center [410, 96] width 132 height 73
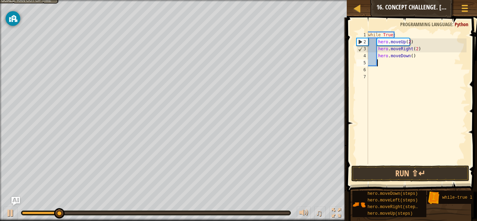
scroll to position [3, 0]
click at [408, 57] on div "while True : hero . moveUp ( 2 ) hero . moveRight ( 2 ) hero . moveDown ( )" at bounding box center [416, 104] width 100 height 147
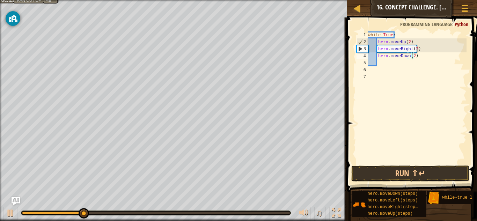
type textarea "hero.moveDown()"
click at [390, 65] on div "while True : hero . moveUp ( 2 ) hero . moveRight ( 2 ) hero . moveDown ( )" at bounding box center [416, 104] width 100 height 147
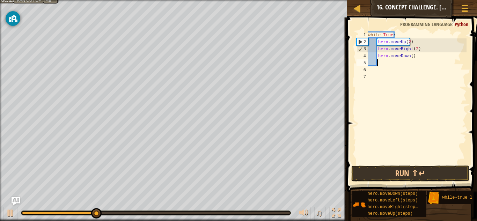
type textarea "h"
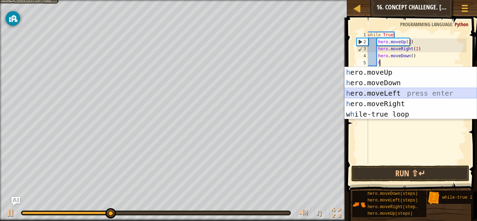
drag, startPoint x: 404, startPoint y: 94, endPoint x: 399, endPoint y: 89, distance: 7.4
click at [399, 89] on div "h ero.moveUp press enter h ero.moveDown press enter h ero.moveLeft press enter …" at bounding box center [410, 103] width 132 height 73
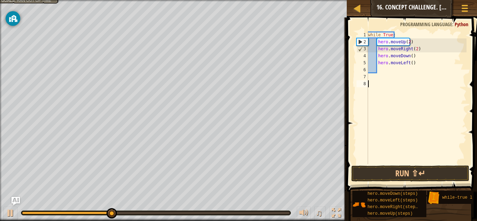
click at [399, 89] on div "while True : hero . moveUp ( 2 ) hero . moveRight ( 2 ) hero . moveDown ( ) her…" at bounding box center [416, 104] width 100 height 147
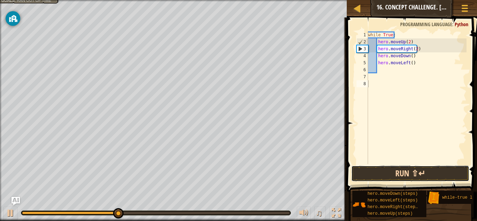
click at [383, 178] on button "Run ⇧↵" at bounding box center [410, 173] width 118 height 16
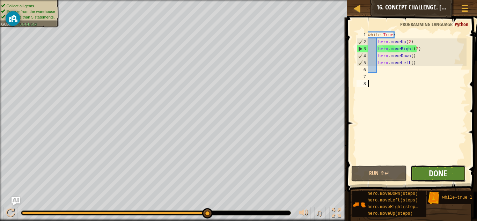
click at [445, 170] on span "Done" at bounding box center [438, 173] width 18 height 11
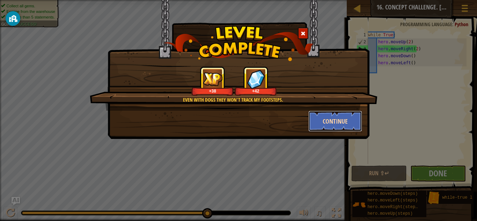
click at [351, 119] on button "Continue" at bounding box center [335, 121] width 54 height 21
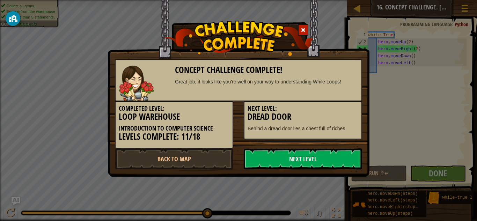
click at [340, 123] on div "Next Level: Dread Door Behind a dread door lies a chest full of riches." at bounding box center [303, 120] width 118 height 38
click at [347, 117] on h3 "Dread Door" at bounding box center [302, 116] width 111 height 9
click at [352, 127] on p "Behind a dread door lies a chest full of riches." at bounding box center [302, 128] width 111 height 7
click at [339, 127] on p "Behind a dread door lies a chest full of riches." at bounding box center [302, 128] width 111 height 7
click at [348, 120] on h3 "Dread Door" at bounding box center [302, 116] width 111 height 9
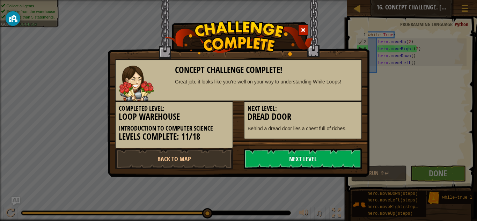
click at [346, 159] on link "Next Level" at bounding box center [303, 158] width 118 height 21
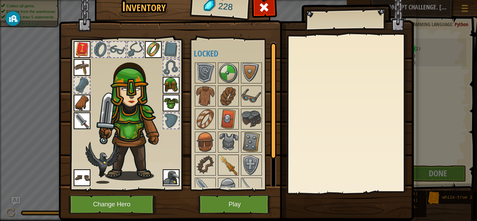
click at [226, 160] on img at bounding box center [228, 165] width 20 height 20
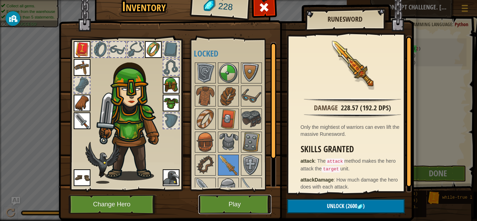
click at [244, 203] on button "Play" at bounding box center [234, 204] width 73 height 19
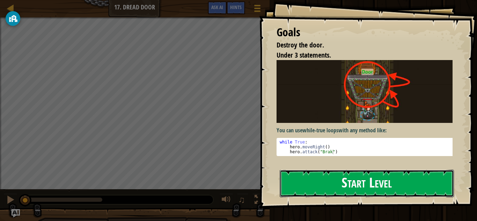
click at [357, 181] on button "Start Level" at bounding box center [367, 184] width 174 height 28
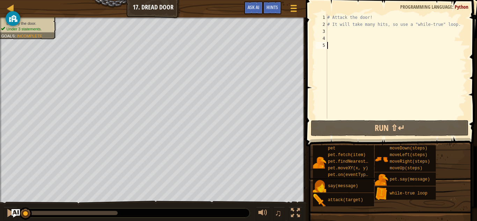
click at [450, 26] on div "# Attack the door! # It will take many hits, so use a "while-true" loop." at bounding box center [396, 73] width 141 height 119
type textarea "# It will take many hits, so use a "while-true" loop."
click at [331, 28] on div "# Attack the door! # It will take many hits, so use a "while-true" loop." at bounding box center [396, 73] width 141 height 119
click at [449, 24] on div "# Attack the door! # It will take many hits, so use a "while-true" loop." at bounding box center [396, 73] width 141 height 119
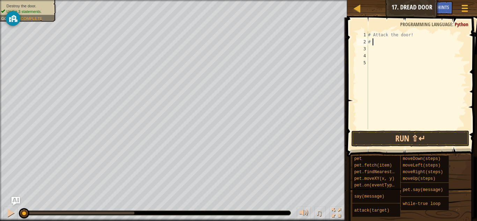
type textarea "#"
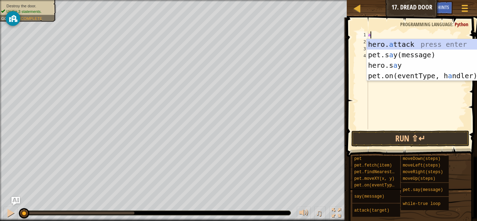
scroll to position [3, 0]
click at [424, 44] on div "hero. a ttack press enter pet.s a y(message) press enter hero.s a y press enter…" at bounding box center [432, 70] width 132 height 63
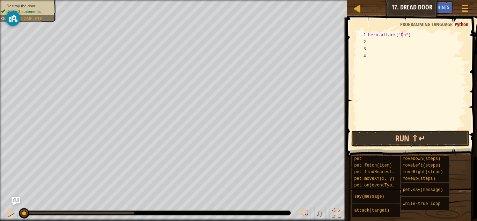
scroll to position [3, 3]
click at [370, 32] on div "hero . attack ( "Door" )" at bounding box center [416, 87] width 100 height 112
click at [368, 33] on div "hero . attack ( "Door" )" at bounding box center [416, 87] width 100 height 112
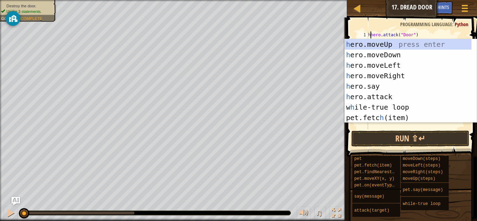
scroll to position [3, 0]
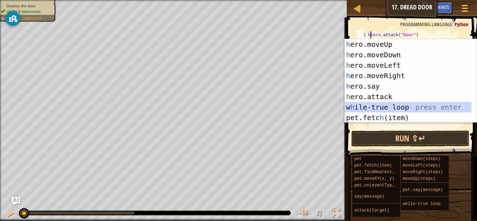
click at [393, 107] on div "h ero.moveUp press enter h ero.moveDown press enter h ero.moveLeft press enter …" at bounding box center [407, 91] width 127 height 105
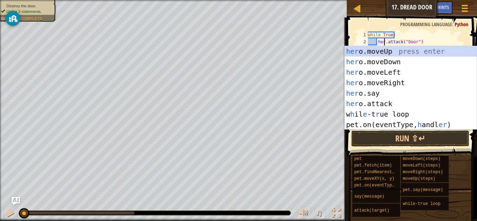
scroll to position [3, 2]
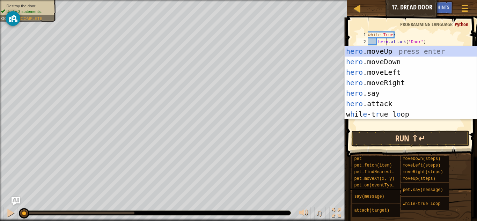
type textarea "hero.attack("Door")"
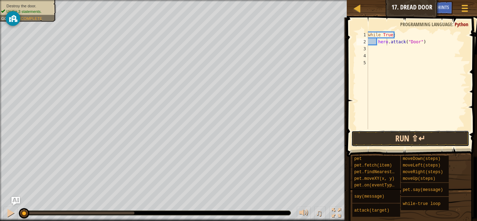
click at [392, 134] on button "Run ⇧↵" at bounding box center [410, 139] width 118 height 16
click at [392, 134] on button "Running" at bounding box center [410, 139] width 118 height 16
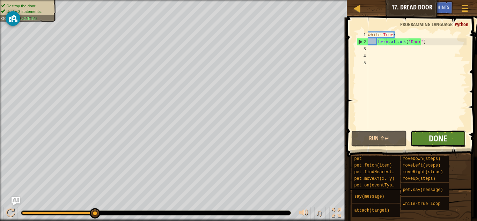
click at [441, 139] on span "Done" at bounding box center [438, 138] width 18 height 11
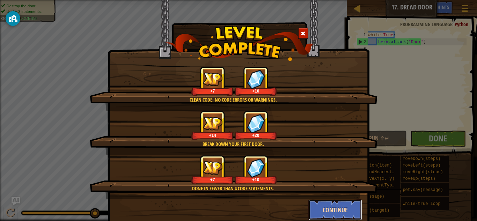
click at [343, 202] on button "Continue" at bounding box center [335, 209] width 54 height 21
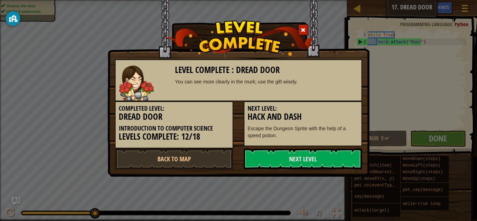
click at [328, 210] on div "Level Complete : Dread Door You can see more clearly in the murk; use the gift …" at bounding box center [238, 110] width 477 height 221
click at [310, 154] on link "Next Level" at bounding box center [303, 158] width 118 height 21
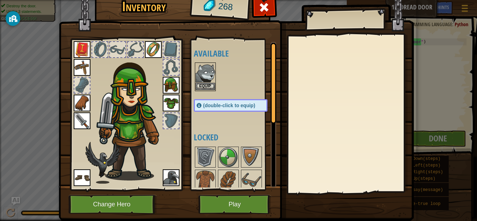
click at [207, 80] on img at bounding box center [205, 73] width 20 height 20
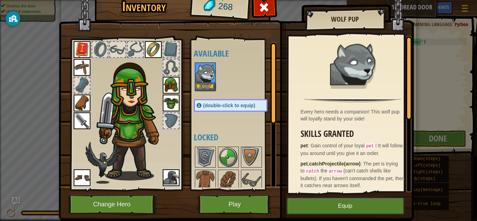
click at [207, 80] on img at bounding box center [205, 73] width 20 height 20
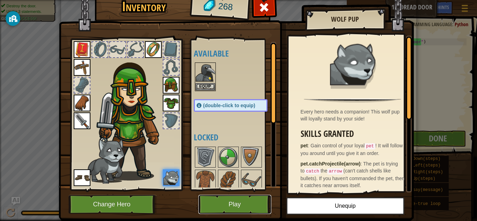
drag, startPoint x: 229, startPoint y: 210, endPoint x: 245, endPoint y: 202, distance: 17.6
click at [245, 202] on button "Play" at bounding box center [234, 204] width 73 height 19
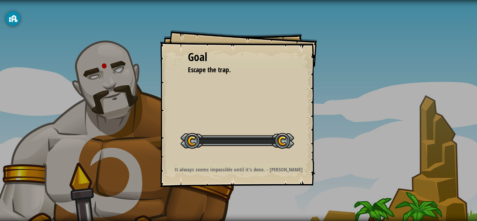
click at [245, 202] on div "Goal Escape the trap. Start Level Error loading from server. Try refreshing the…" at bounding box center [238, 110] width 477 height 221
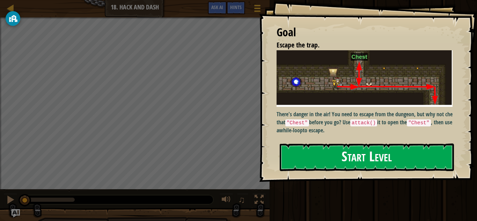
click at [315, 154] on button "Start Level" at bounding box center [367, 157] width 174 height 28
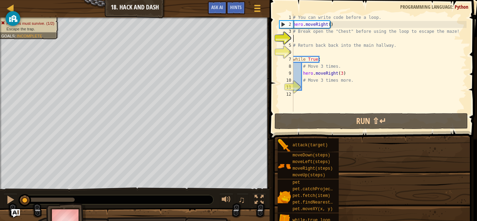
click at [315, 154] on span "moveDown(steps)" at bounding box center [311, 155] width 38 height 5
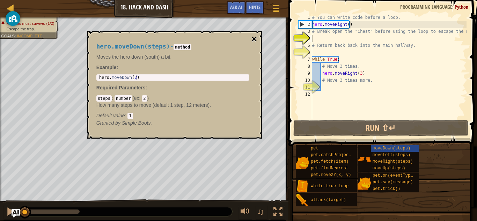
click at [253, 38] on button "×" at bounding box center [254, 39] width 6 height 10
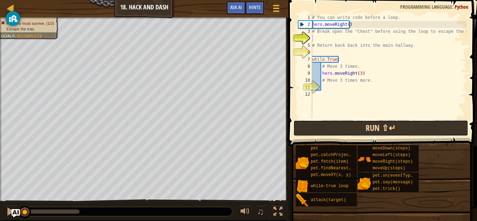
click at [329, 127] on button "Run ⇧↵" at bounding box center [380, 128] width 175 height 16
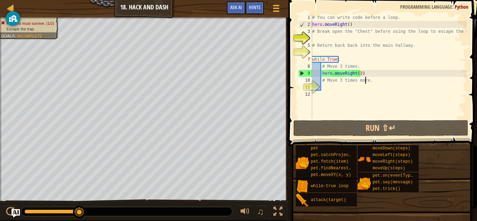
click at [365, 78] on div "# You can write code before a loop. hero . moveRight ( ) # Break open the "Ches…" at bounding box center [389, 73] width 156 height 119
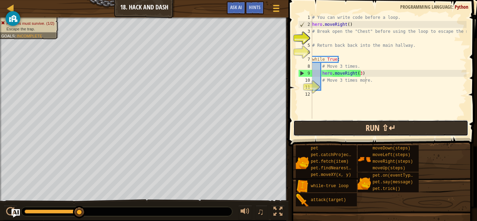
click at [384, 133] on button "Run ⇧↵" at bounding box center [380, 128] width 175 height 16
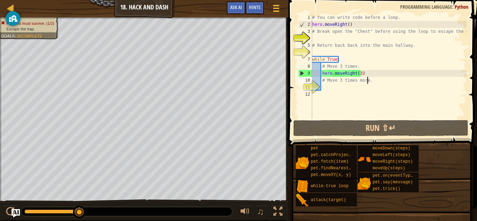
click at [373, 79] on div "# You can write code before a loop. hero . moveRight ( ) # Break open the "Ches…" at bounding box center [389, 73] width 156 height 119
click at [358, 72] on div "# You can write code before a loop. hero . moveRight ( ) # Break open the "Ches…" at bounding box center [389, 73] width 156 height 119
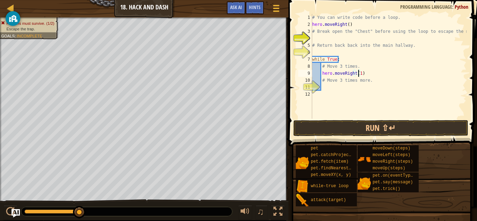
scroll to position [3, 3]
click at [356, 80] on div "# You can write code before a loop. hero . moveRight ( ) # Break open the "Ches…" at bounding box center [389, 73] width 156 height 119
click at [364, 81] on div "# You can write code before a loop. hero . moveRight ( ) # Break open the "Ches…" at bounding box center [389, 73] width 156 height 119
click at [372, 82] on div "# You can write code before a loop. hero . moveRight ( ) # Break open the "Ches…" at bounding box center [389, 73] width 156 height 119
click at [323, 45] on div "# You can write code before a loop. hero . moveRight ( ) # Break open the "Ches…" at bounding box center [389, 73] width 156 height 119
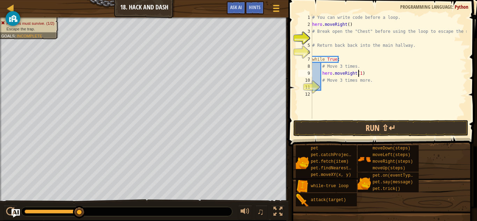
click at [358, 73] on div "# You can write code before a loop. hero . moveRight ( ) # Break open the "Ches…" at bounding box center [389, 73] width 156 height 119
type textarea "hero.moveRight(3)"
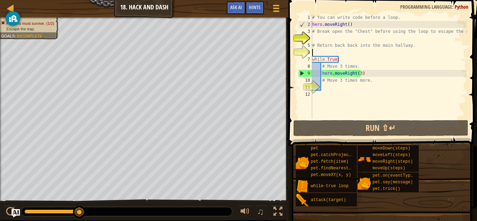
click at [317, 52] on div "# You can write code before a loop. hero . moveRight ( ) # Break open the "Ches…" at bounding box center [389, 73] width 156 height 119
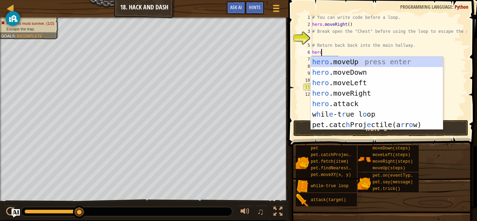
scroll to position [3, 0]
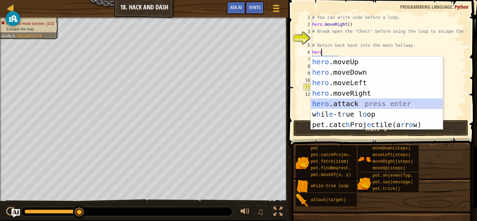
click at [363, 102] on div "hero .moveUp press enter hero .moveDown press enter hero .moveLeft press enter …" at bounding box center [377, 104] width 132 height 94
type textarea "hero.attack("Enemy Name")"
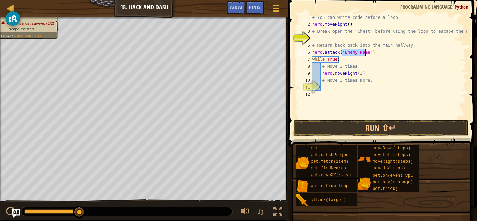
click at [363, 102] on div "# You can write code before a loop. hero . moveRight ( ) # Break open the "Ches…" at bounding box center [389, 73] width 156 height 119
click at [365, 52] on div "# You can write code before a loop. hero . moveRight ( ) # Break open the "Ches…" at bounding box center [389, 73] width 156 height 119
type textarea "hero.attack("Chest")"
click at [378, 124] on button "Run ⇧↵" at bounding box center [380, 128] width 175 height 16
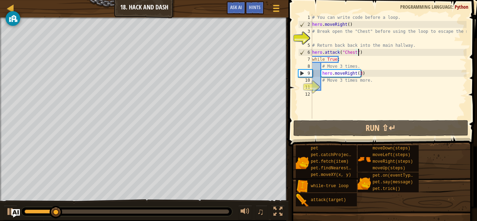
click at [362, 53] on div "# You can write code before a loop. hero . moveRight ( ) # Break open the "Ches…" at bounding box center [389, 73] width 156 height 119
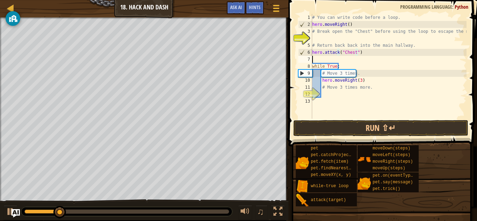
scroll to position [3, 0]
type textarea "h"
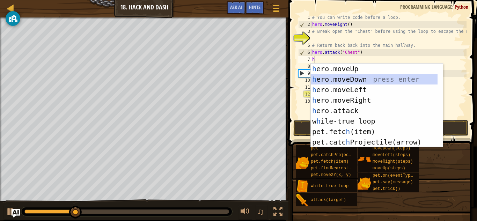
click at [368, 77] on div "h ero.moveUp press enter h ero.moveDown press enter h ero.moveLeft press enter …" at bounding box center [374, 116] width 127 height 105
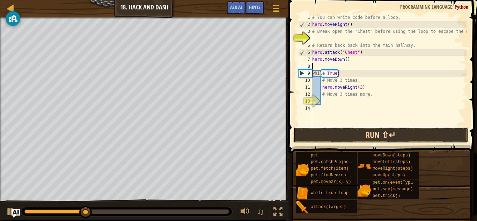
click at [342, 129] on button "Run ⇧↵" at bounding box center [380, 135] width 175 height 16
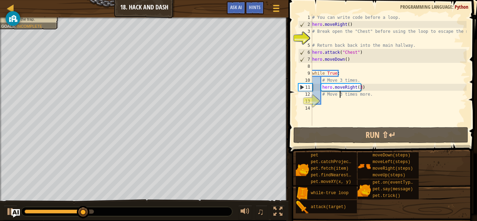
click at [339, 95] on div "# You can write code before a loop. hero . moveRight ( ) # Break open the "Ches…" at bounding box center [389, 77] width 156 height 126
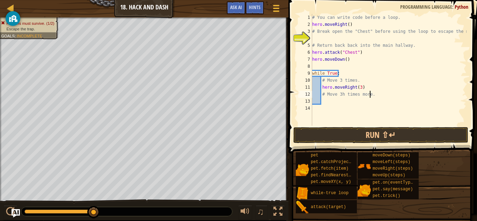
click at [370, 95] on div "# You can write code before a loop. hero . moveRight ( ) # Break open the "Ches…" at bounding box center [389, 77] width 156 height 126
type textarea "#"
type textarea "m"
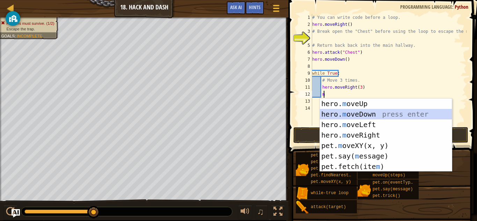
click at [376, 115] on div "hero. m oveUp press enter hero. m oveDown press enter hero. m oveLeft press ent…" at bounding box center [386, 145] width 132 height 94
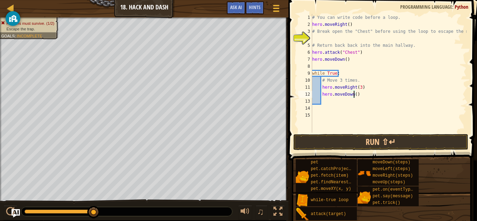
click at [354, 93] on div "# You can write code before a loop. hero . moveRight ( ) # Break open the "Ches…" at bounding box center [389, 80] width 156 height 133
type textarea "hero.moveDown(3)"
click at [384, 143] on button "Run ⇧↵" at bounding box center [380, 142] width 175 height 16
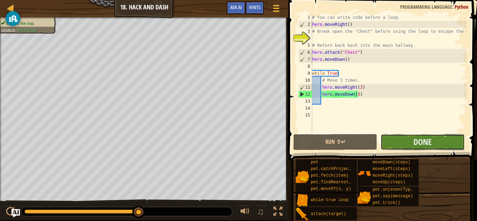
click at [403, 143] on button "Done" at bounding box center [422, 142] width 84 height 16
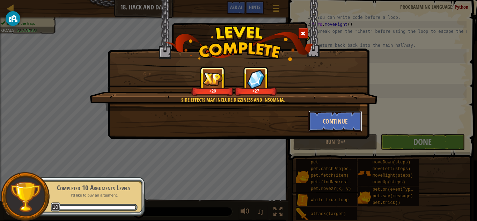
click at [317, 117] on button "Continue" at bounding box center [335, 121] width 54 height 21
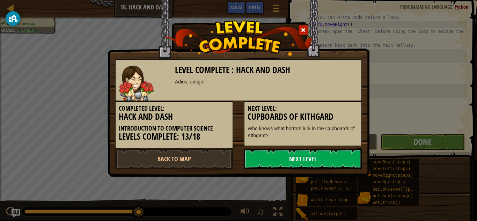
click at [304, 156] on link "Next Level" at bounding box center [303, 158] width 118 height 21
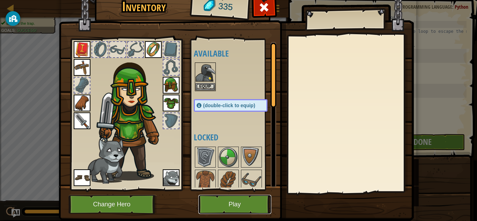
click at [215, 205] on button "Play" at bounding box center [234, 204] width 73 height 19
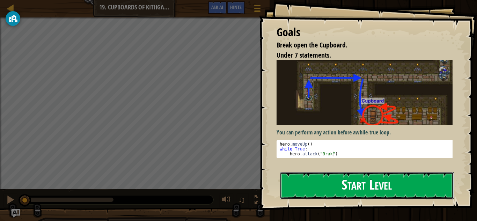
click at [329, 186] on button "Start Level" at bounding box center [367, 186] width 174 height 28
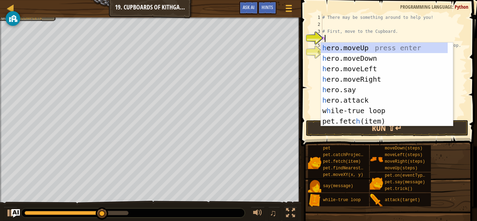
scroll to position [3, 0]
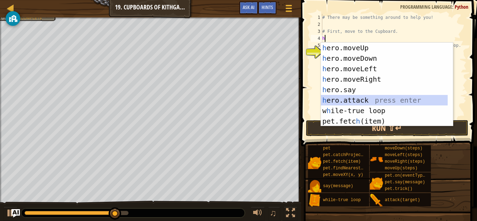
click at [364, 100] on div "h ero.moveUp press enter h ero.moveDown press enter h ero.moveLeft press enter …" at bounding box center [384, 95] width 127 height 105
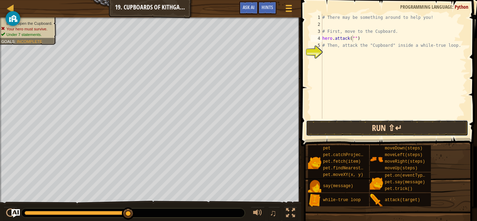
click at [377, 129] on button "Run ⇧↵" at bounding box center [387, 128] width 163 height 16
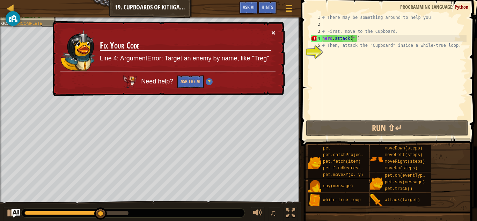
click at [275, 30] on button "×" at bounding box center [273, 32] width 4 height 7
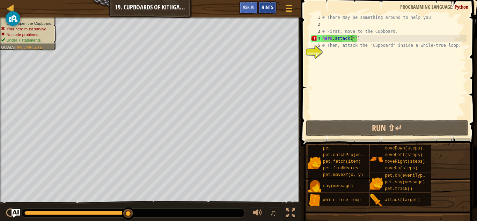
click at [269, 6] on span "Hints" at bounding box center [267, 7] width 12 height 7
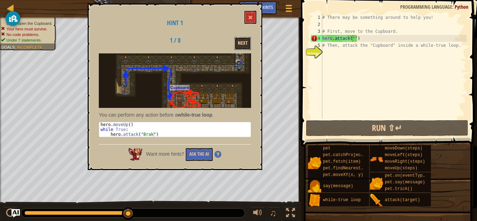
click at [246, 38] on button "Next" at bounding box center [242, 43] width 17 height 13
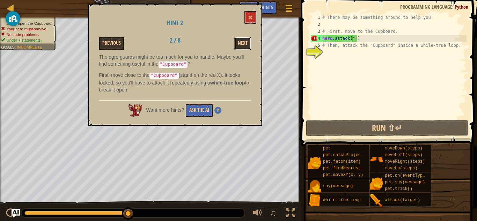
click at [246, 38] on button "Next" at bounding box center [242, 43] width 17 height 13
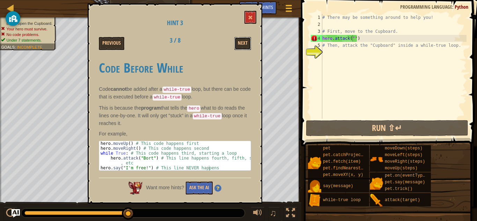
click at [246, 38] on button "Next" at bounding box center [242, 43] width 17 height 13
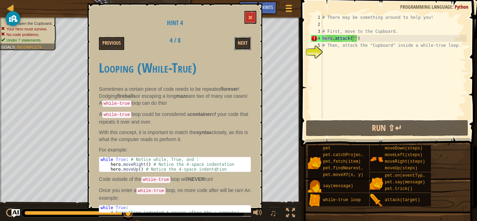
click at [246, 38] on button "Next" at bounding box center [242, 43] width 17 height 13
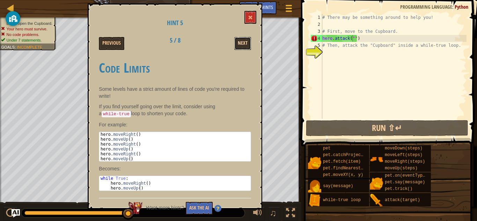
click at [246, 38] on button "Next" at bounding box center [242, 43] width 17 height 13
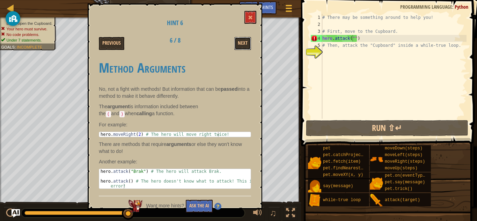
click at [246, 38] on button "Next" at bounding box center [242, 43] width 17 height 13
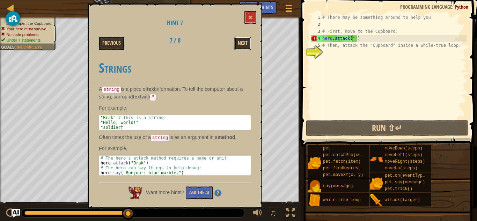
click at [246, 38] on button "Next" at bounding box center [242, 43] width 17 height 13
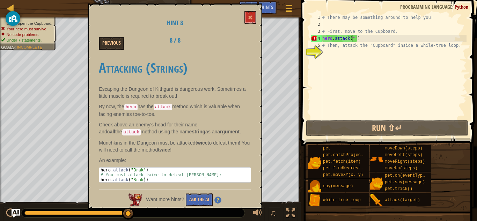
click at [246, 38] on div "Previous 8 / 8" at bounding box center [175, 43] width 163 height 13
click at [250, 20] on span at bounding box center [250, 17] width 5 height 5
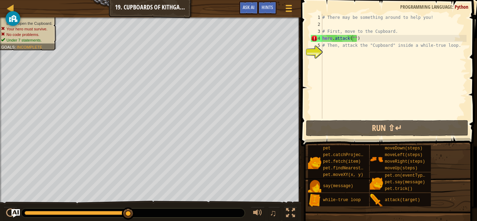
click at [364, 43] on div "# There may be something around to help you! # First, move to the Cupboard. her…" at bounding box center [394, 73] width 146 height 119
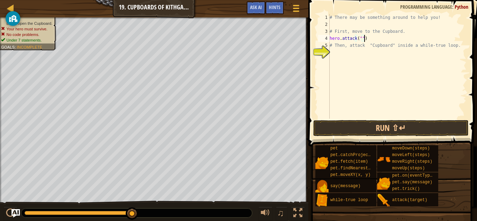
click at [367, 38] on div "# There may be something around to help you! # First, move to the Cupboard. her…" at bounding box center [397, 73] width 138 height 119
type textarea "h"
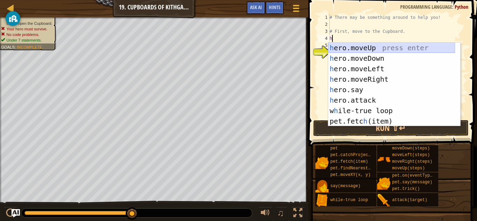
click at [389, 45] on div "h ero.moveUp press enter h ero.moveDown press enter h ero.moveLeft press enter …" at bounding box center [391, 95] width 127 height 105
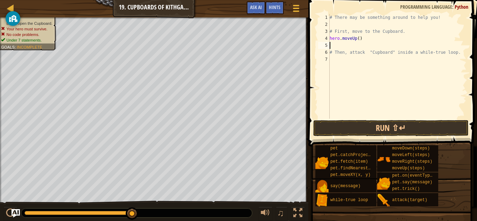
type textarea "h"
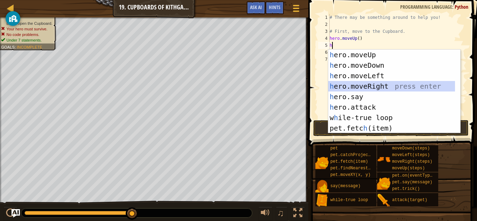
click at [375, 84] on div "h ero.moveUp press enter h ero.moveDown press enter h ero.moveLeft press enter …" at bounding box center [391, 102] width 127 height 105
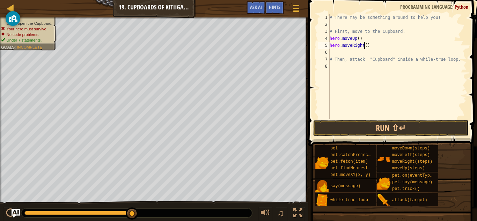
click at [364, 48] on div "# There may be something around to help you! # First, move to the Cupboard. her…" at bounding box center [397, 73] width 138 height 119
type textarea "hero.moveRight(2)"
click at [338, 54] on div "# There may be something around to help you! # First, move to the Cupboard. her…" at bounding box center [397, 73] width 138 height 119
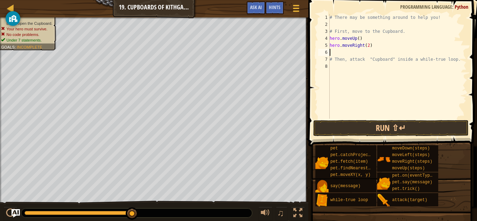
type textarea "h"
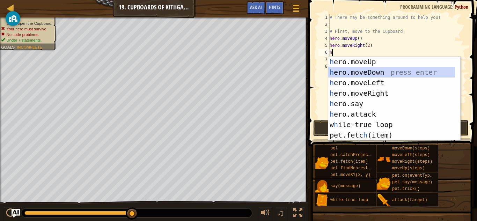
click at [391, 68] on div "h ero.moveUp press enter h ero.moveDown press enter h ero.moveLeft press enter …" at bounding box center [391, 109] width 127 height 105
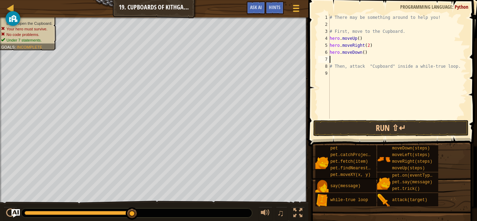
click at [361, 52] on div "# There may be something around to help you! # First, move to the Cupboard. her…" at bounding box center [397, 73] width 138 height 119
click at [362, 53] on div "# There may be something around to help you! # First, move to the Cupboard. her…" at bounding box center [397, 73] width 138 height 119
type textarea "hero.moveDown(2)"
click at [331, 58] on div "# There may be something around to help you! # First, move to the Cupboard. her…" at bounding box center [397, 73] width 138 height 119
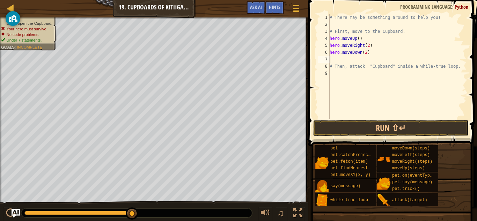
scroll to position [3, 0]
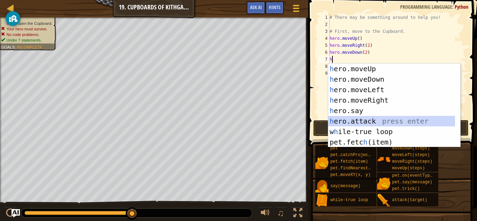
click at [370, 120] on div "h ero.moveUp press enter h ero.moveDown press enter h ero.moveLeft press enter …" at bounding box center [391, 116] width 127 height 105
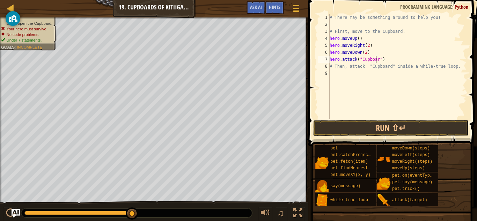
scroll to position [3, 4]
click at [379, 126] on button "Run ⇧↵" at bounding box center [390, 128] width 155 height 16
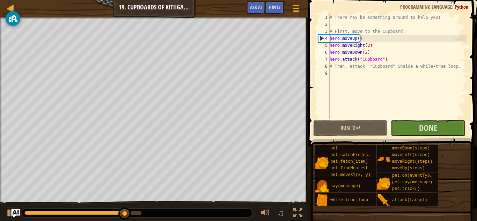
click at [331, 53] on div "# There may be something around to help you! # First, move to the Cupboard. her…" at bounding box center [397, 73] width 138 height 119
type textarea "hero.moveDown(2)"
click at [368, 51] on div "# There may be something around to help you! # First, move to the Cupboard. her…" at bounding box center [397, 73] width 138 height 119
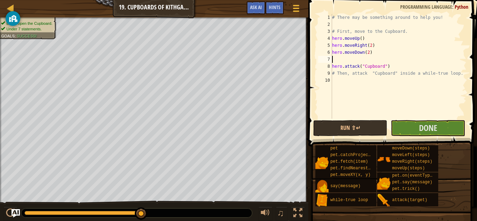
type textarea "h"
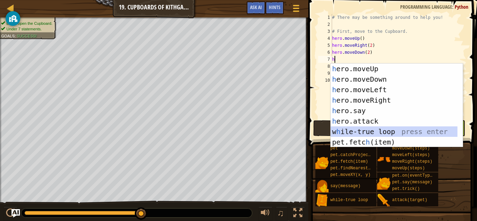
click at [397, 133] on div "h ero.moveUp press enter h ero.moveDown press enter h ero.moveLeft press enter …" at bounding box center [394, 116] width 127 height 105
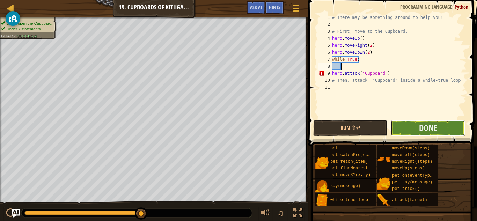
click at [409, 125] on button "Done" at bounding box center [428, 128] width 74 height 16
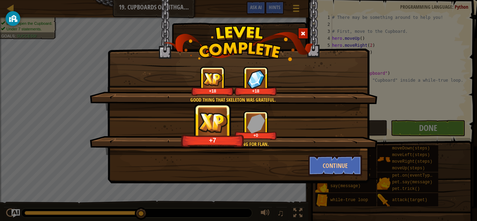
click at [308, 29] on img at bounding box center [239, 43] width 150 height 35
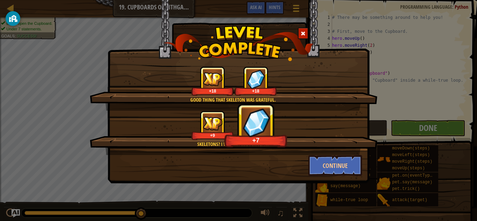
click at [300, 32] on div at bounding box center [303, 34] width 10 height 12
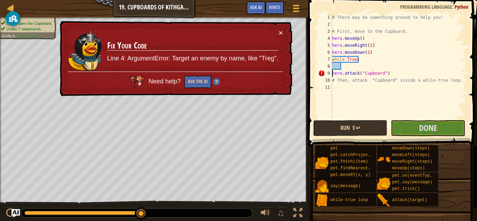
click at [332, 72] on div "# There may be something around to help you! # First, move to the Cupboard. her…" at bounding box center [399, 73] width 136 height 119
type textarea "hero.attack("Cupboard")"
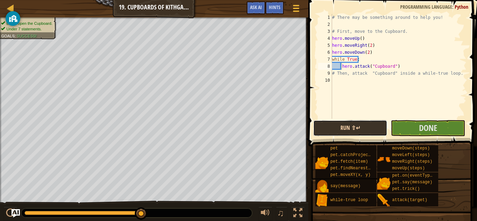
click at [359, 129] on button "Run ⇧↵" at bounding box center [350, 128] width 74 height 16
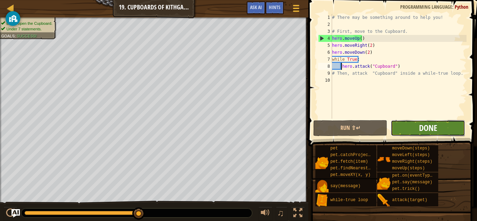
click at [433, 128] on span "Done" at bounding box center [428, 127] width 18 height 11
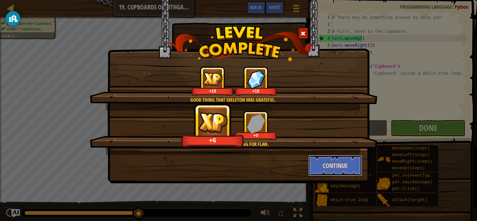
click at [336, 164] on button "Continue" at bounding box center [335, 165] width 54 height 21
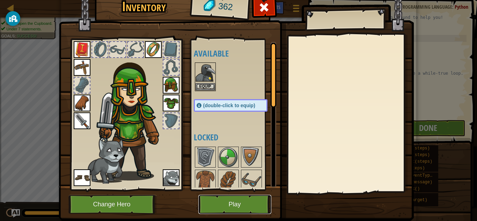
click at [228, 199] on button "Play" at bounding box center [234, 204] width 73 height 19
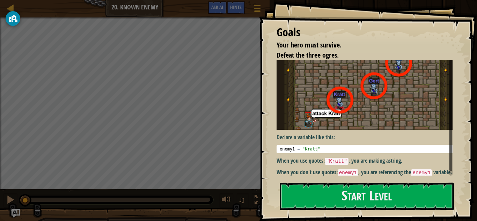
scroll to position [25, 0]
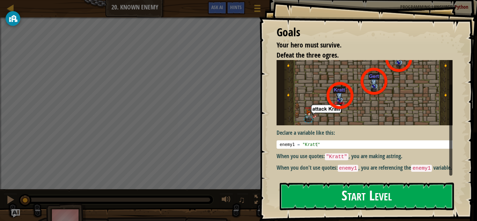
click at [354, 191] on button "Start Level" at bounding box center [367, 197] width 174 height 28
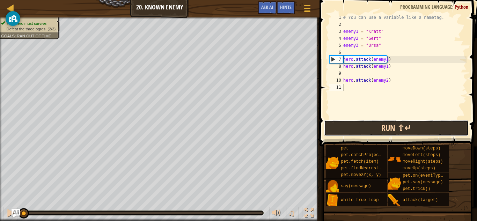
click at [406, 125] on button "Run ⇧↵" at bounding box center [396, 128] width 145 height 16
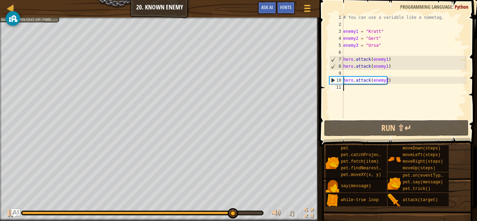
scroll to position [3, 0]
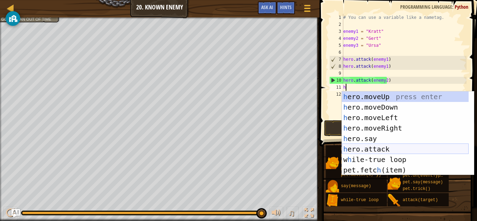
click at [380, 151] on div "h ero.moveUp press enter h ero.moveDown press enter h ero.moveLeft press enter …" at bounding box center [405, 143] width 127 height 105
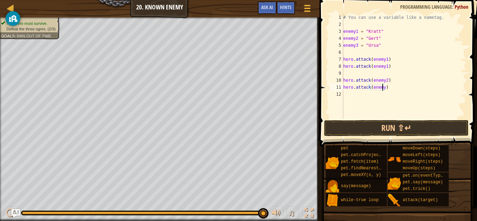
scroll to position [3, 3]
click at [346, 130] on button "Run ⇧↵" at bounding box center [396, 128] width 145 height 16
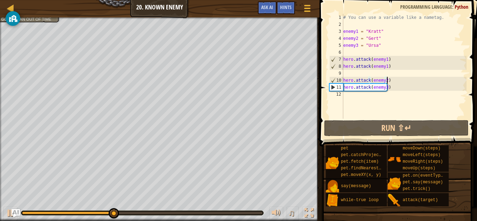
click at [388, 80] on div "# You can use a variable like a nametag. enemy1 = "[PERSON_NAME]" enemy2 = "[PE…" at bounding box center [404, 73] width 125 height 119
type textarea "hero.attack(enemy2)"
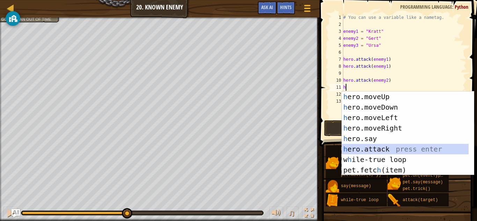
click at [398, 152] on div "h ero.moveUp press enter h ero.moveDown press enter h ero.moveLeft press enter …" at bounding box center [408, 143] width 132 height 105
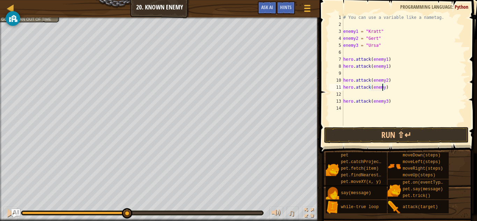
click at [382, 87] on div "# You can use a variable like a nametag. enemy1 = "[PERSON_NAME]" enemy2 = "[PE…" at bounding box center [404, 77] width 125 height 126
type textarea "hero.attack(enemy2)"
click at [346, 94] on div "# You can use a variable like a nametag. enemy1 = "[PERSON_NAME]" enemy2 = "[PE…" at bounding box center [404, 77] width 125 height 126
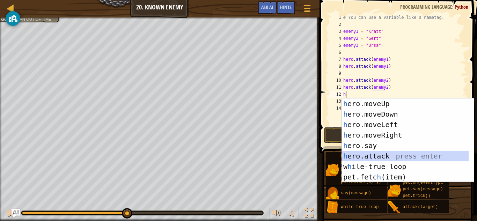
click at [406, 153] on div "h ero.moveUp press enter h ero.moveDown press enter h ero.moveLeft press enter …" at bounding box center [405, 150] width 127 height 105
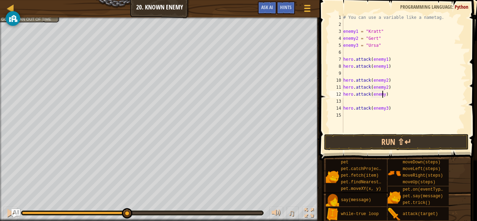
click at [383, 95] on div "# You can use a variable like a nametag. enemy1 = "[PERSON_NAME]" enemy2 = "[PE…" at bounding box center [404, 80] width 125 height 133
type textarea "hero.attack(enemy3)"
click at [367, 99] on div "# You can use a variable like a nametag. enemy1 = "[PERSON_NAME]" enemy2 = "[PE…" at bounding box center [404, 80] width 125 height 133
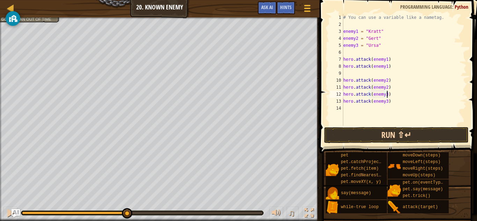
type textarea "hero.attack(enemy3)"
click at [385, 133] on button "Run ⇧↵" at bounding box center [396, 135] width 145 height 16
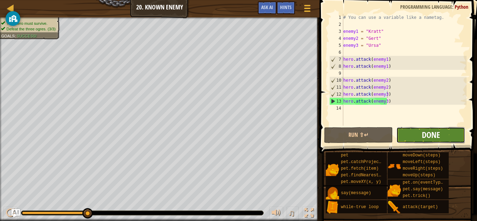
click at [438, 132] on span "Done" at bounding box center [431, 134] width 18 height 11
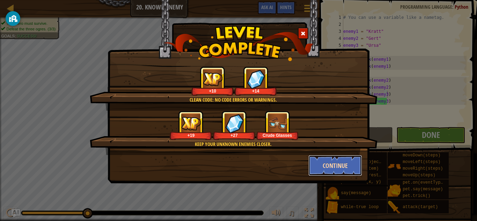
click at [340, 160] on button "Continue" at bounding box center [335, 165] width 54 height 21
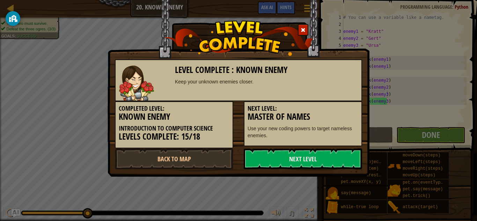
click at [340, 160] on link "Next Level" at bounding box center [303, 158] width 118 height 21
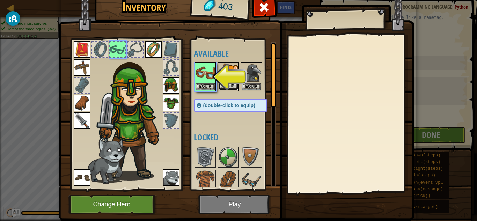
click at [225, 84] on button "Equip" at bounding box center [228, 86] width 20 height 7
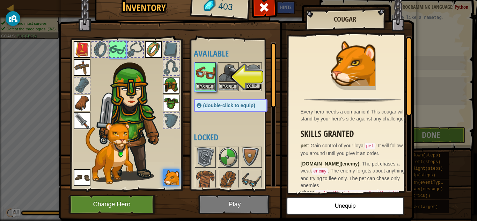
click at [248, 84] on button "Equip" at bounding box center [252, 86] width 20 height 7
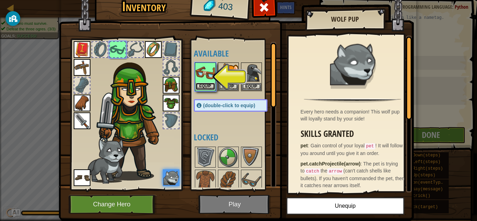
click at [205, 86] on button "Equip" at bounding box center [205, 86] width 20 height 7
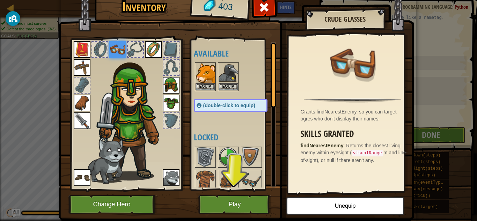
click at [120, 52] on img at bounding box center [117, 49] width 17 height 17
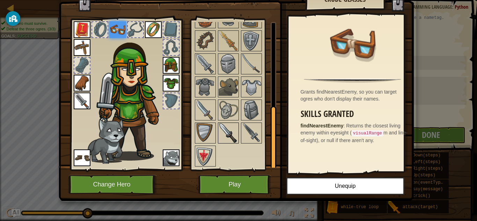
scroll to position [188, 0]
click at [248, 85] on img at bounding box center [252, 87] width 20 height 20
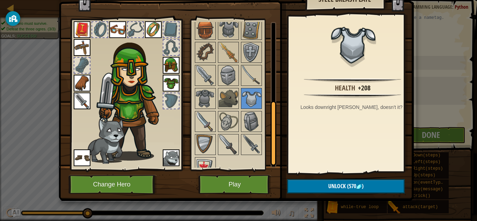
scroll to position [177, 0]
click at [250, 120] on img at bounding box center [252, 122] width 20 height 20
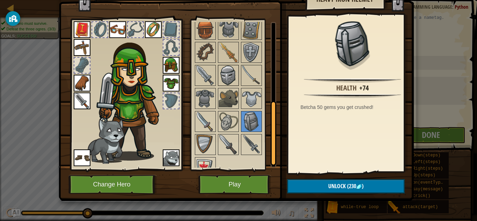
click at [221, 68] on img at bounding box center [228, 76] width 20 height 20
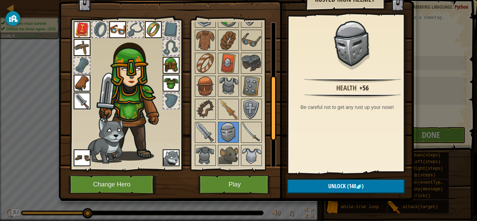
scroll to position [20, 0]
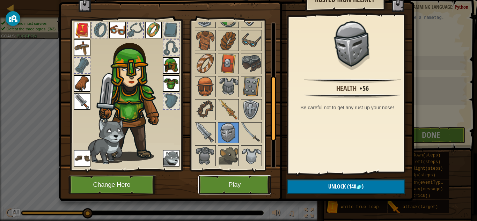
click at [231, 183] on button "Play" at bounding box center [234, 184] width 73 height 19
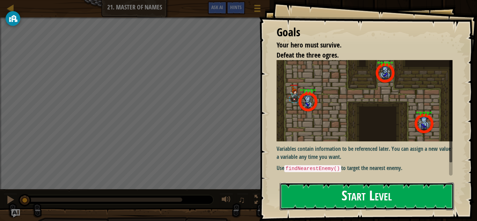
click at [310, 201] on button "Start Level" at bounding box center [367, 197] width 174 height 28
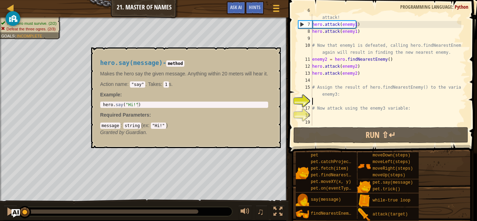
scroll to position [49, 0]
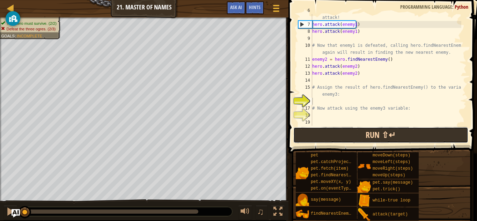
click at [338, 133] on button "Run ⇧↵" at bounding box center [380, 135] width 175 height 16
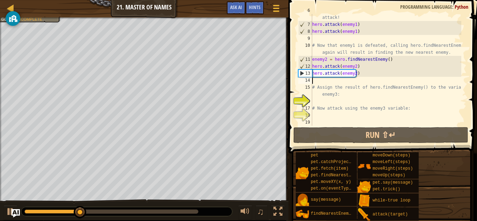
click at [327, 82] on div "# enemy1 now refers to the nearest enemy. Use the variable to attack! hero . at…" at bounding box center [386, 73] width 150 height 133
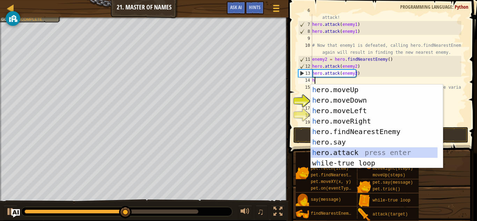
click at [347, 150] on div "h ero.moveUp press enter h ero.moveDown press enter h ero.moveLeft press enter …" at bounding box center [374, 136] width 127 height 105
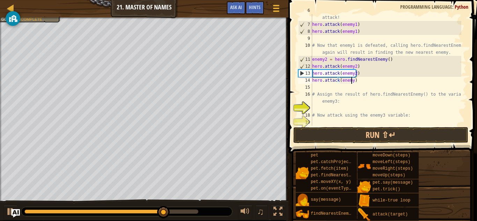
click at [351, 80] on div "# enemy1 now refers to the nearest enemy. Use the variable to attack! hero . at…" at bounding box center [386, 73] width 150 height 133
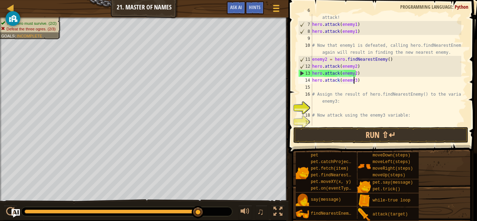
scroll to position [3, 3]
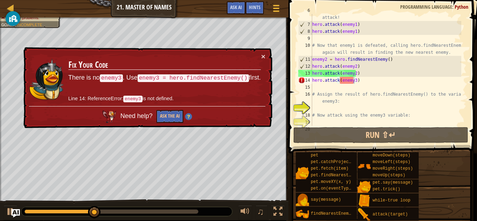
click at [259, 52] on div "× Fix Your Code There is no enemy3 . Use enemy3 = hero.findNearestEnemy() first…" at bounding box center [147, 87] width 250 height 81
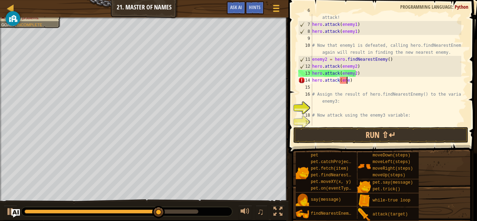
type textarea "hero.attack(en)"
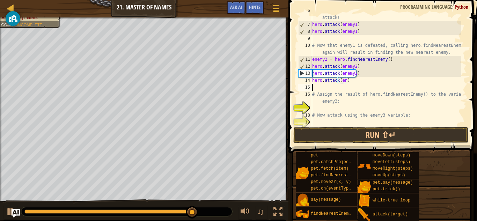
click at [361, 86] on div "# enemy1 now refers to the nearest enemy. Use the variable to attack! hero . at…" at bounding box center [386, 73] width 150 height 133
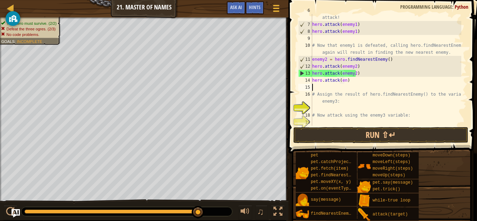
click at [361, 86] on div "# enemy1 now refers to the nearest enemy. Use the variable to attack! hero . at…" at bounding box center [386, 73] width 150 height 133
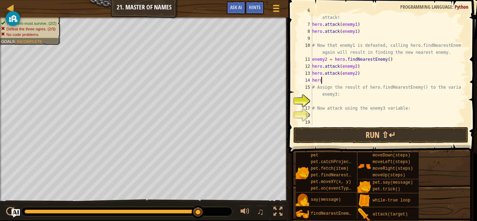
type textarea "h"
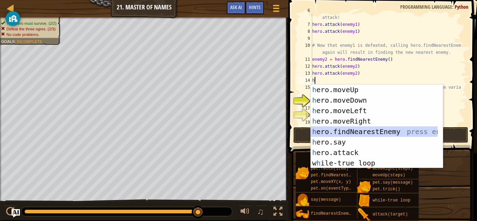
click at [377, 133] on div "h ero.moveUp press enter h ero.moveDown press enter h ero.moveLeft press enter …" at bounding box center [374, 136] width 127 height 105
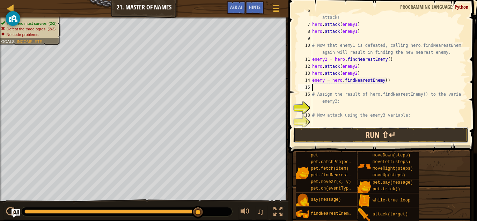
click at [377, 134] on button "Run ⇧↵" at bounding box center [380, 135] width 175 height 16
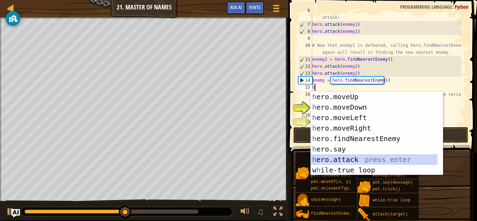
click at [387, 159] on div "h ero.moveUp press enter h ero.moveDown press enter h ero.moveLeft press enter …" at bounding box center [374, 143] width 127 height 105
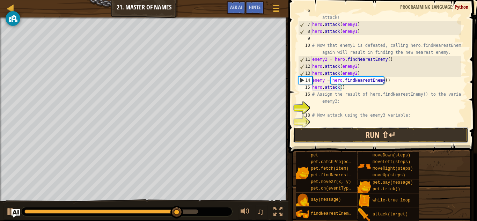
click at [353, 134] on button "Run ⇧↵" at bounding box center [380, 135] width 175 height 16
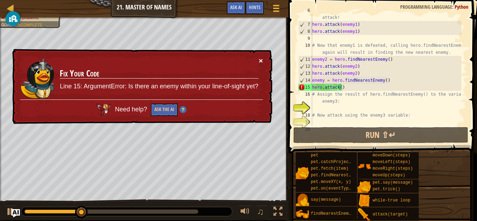
click at [261, 60] on button "×" at bounding box center [261, 60] width 4 height 7
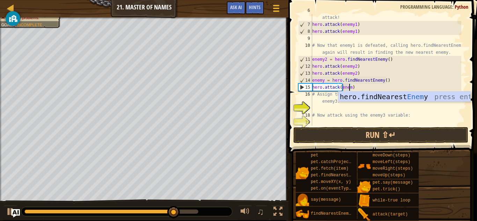
scroll to position [3, 3]
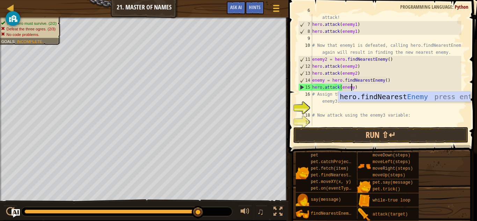
click at [386, 0] on body "Map Introduction to Computer Science 21. Master of Names Game Menu Done Hints A…" at bounding box center [238, 0] width 477 height 0
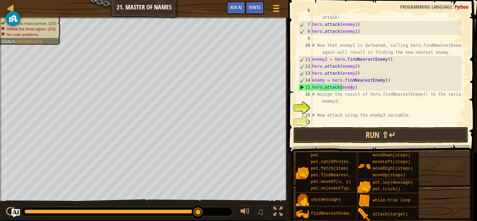
click at [350, 89] on div "# enemy1 now refers to the nearest enemy. Use the variable to attack! hero . at…" at bounding box center [386, 73] width 150 height 133
click at [351, 89] on div "# enemy1 now refers to the nearest enemy. Use the variable to attack! hero . at…" at bounding box center [386, 73] width 150 height 133
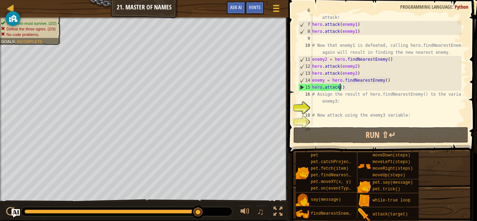
scroll to position [3, 2]
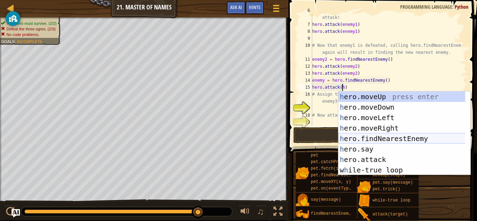
click at [382, 141] on div "h ero.moveUp press enter h ero.moveDown press enter h ero.moveLeft press enter …" at bounding box center [404, 143] width 132 height 105
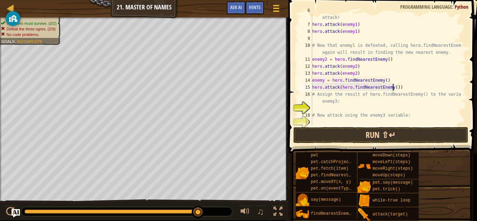
type textarea "hero.attack(hero.findNearestEnemy())"
click at [379, 134] on button "Run ⇧↵" at bounding box center [380, 135] width 175 height 16
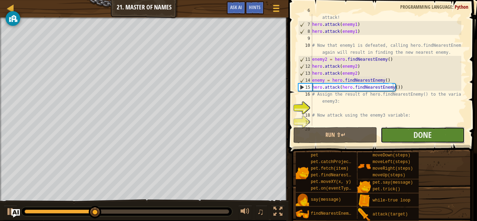
click at [398, 135] on button "Done" at bounding box center [422, 135] width 84 height 16
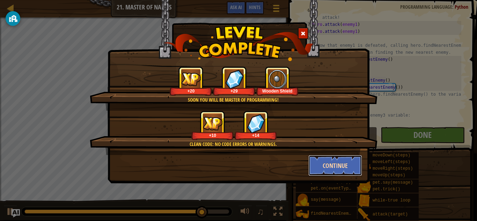
click at [358, 173] on button "Continue" at bounding box center [335, 165] width 54 height 21
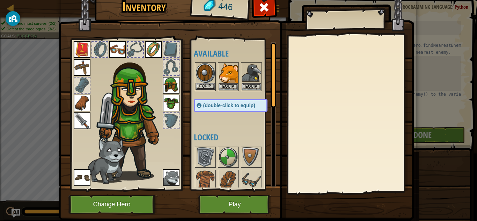
click at [201, 74] on img at bounding box center [205, 73] width 20 height 20
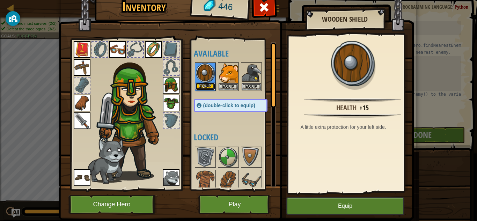
click at [209, 84] on button "Equip" at bounding box center [205, 86] width 20 height 7
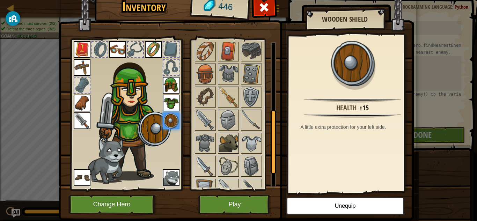
scroll to position [148, 0]
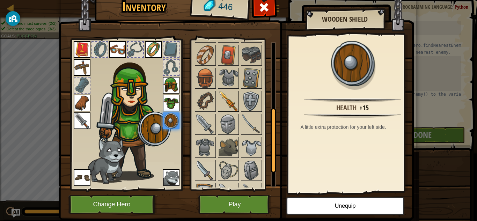
click at [223, 97] on img at bounding box center [228, 101] width 20 height 20
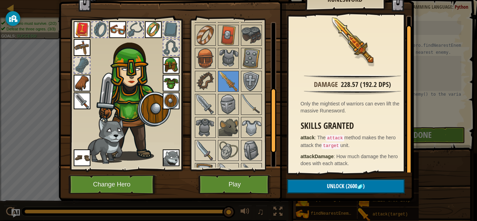
scroll to position [0, 0]
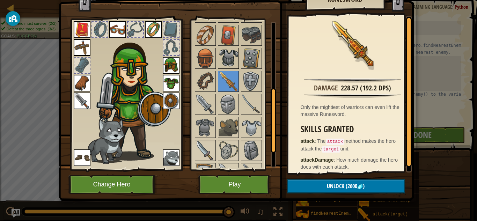
click at [230, 50] on img at bounding box center [228, 59] width 20 height 20
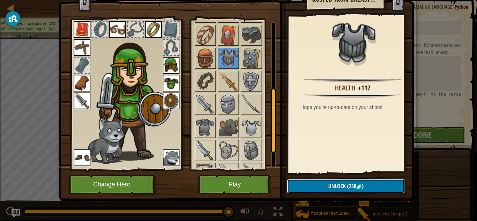
click at [373, 181] on button "Unlock (250 )" at bounding box center [346, 186] width 118 height 14
click at [373, 181] on button "Confirm" at bounding box center [346, 186] width 118 height 14
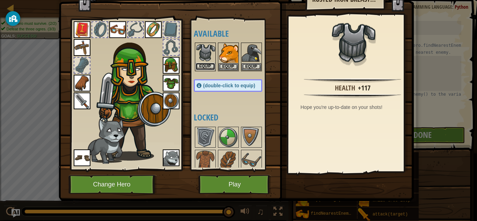
click at [202, 64] on button "Equip" at bounding box center [205, 66] width 20 height 7
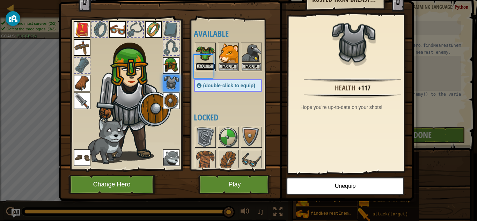
click at [202, 64] on button "Equip" at bounding box center [205, 66] width 20 height 7
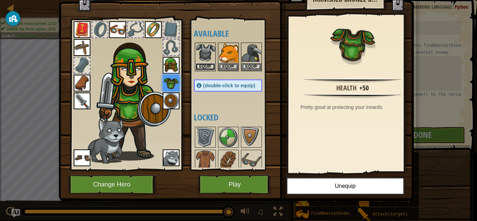
click at [202, 64] on button "Equip" at bounding box center [205, 66] width 20 height 7
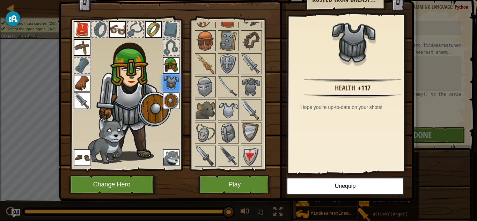
scroll to position [160, 0]
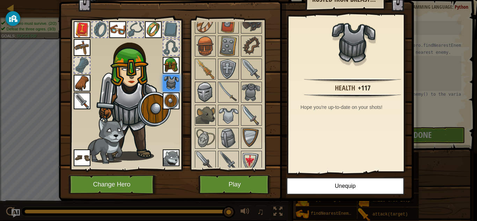
click at [198, 88] on img at bounding box center [205, 92] width 20 height 20
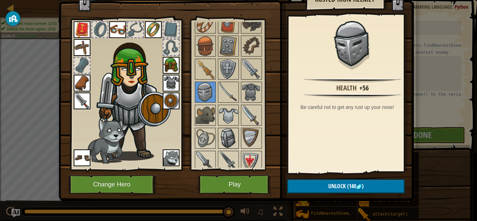
click at [231, 138] on img at bounding box center [228, 138] width 20 height 20
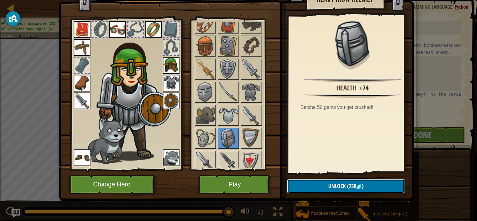
click at [308, 183] on button "Unlock (230 )" at bounding box center [346, 186] width 118 height 14
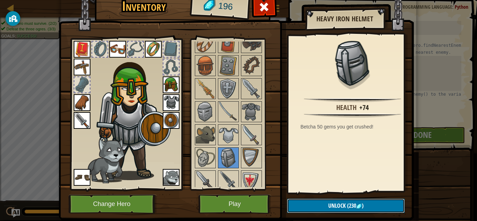
scroll to position [1, 0]
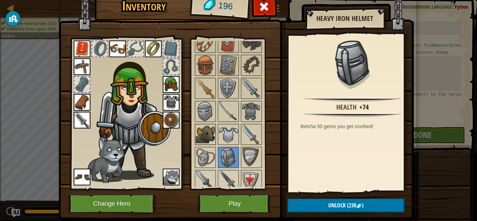
click at [195, 139] on div at bounding box center [205, 134] width 21 height 21
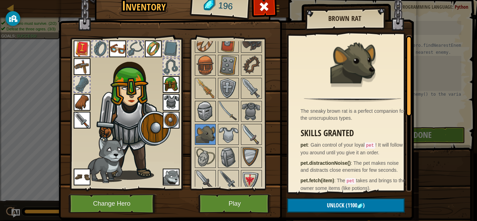
click at [195, 110] on img at bounding box center [205, 112] width 20 height 20
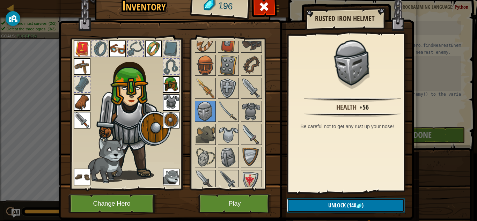
click at [310, 209] on button "Unlock (140 )" at bounding box center [346, 205] width 118 height 14
click at [310, 207] on button "Confirm" at bounding box center [346, 205] width 118 height 14
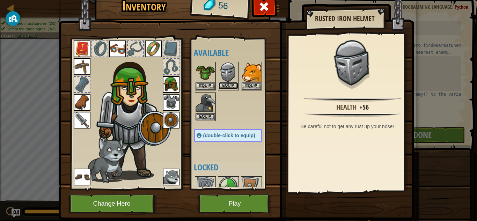
click at [227, 84] on button "Equip" at bounding box center [228, 85] width 20 height 7
click at [0, 0] on button "Equip" at bounding box center [0, 0] width 0 height 0
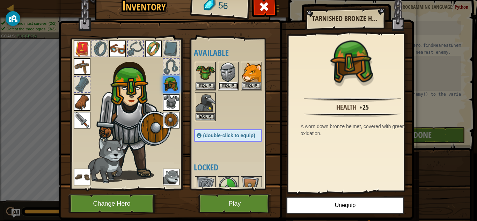
click at [227, 84] on button "Equip" at bounding box center [228, 85] width 20 height 7
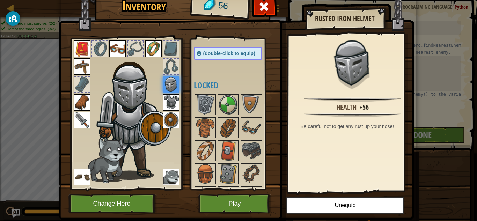
scroll to position [82, 0]
